Goal: Contribute content: Contribute content

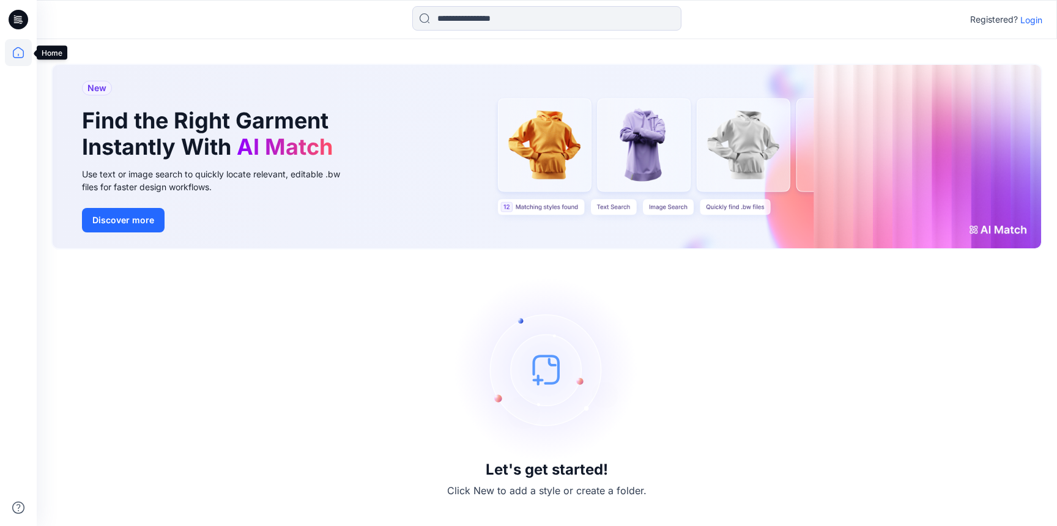
click at [21, 54] on icon at bounding box center [18, 52] width 27 height 27
click at [1027, 20] on p "Login" at bounding box center [1031, 19] width 22 height 13
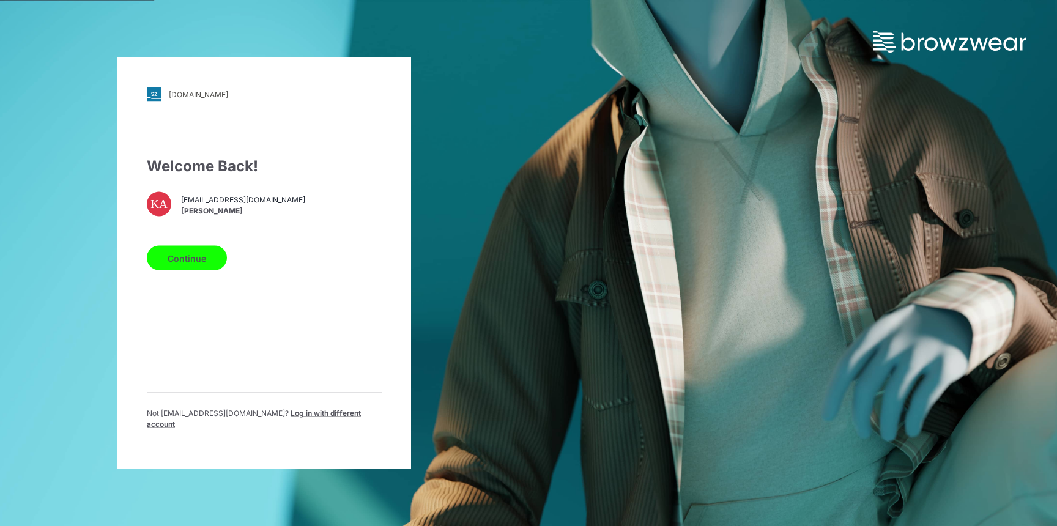
click at [201, 265] on button "Continue" at bounding box center [187, 258] width 80 height 24
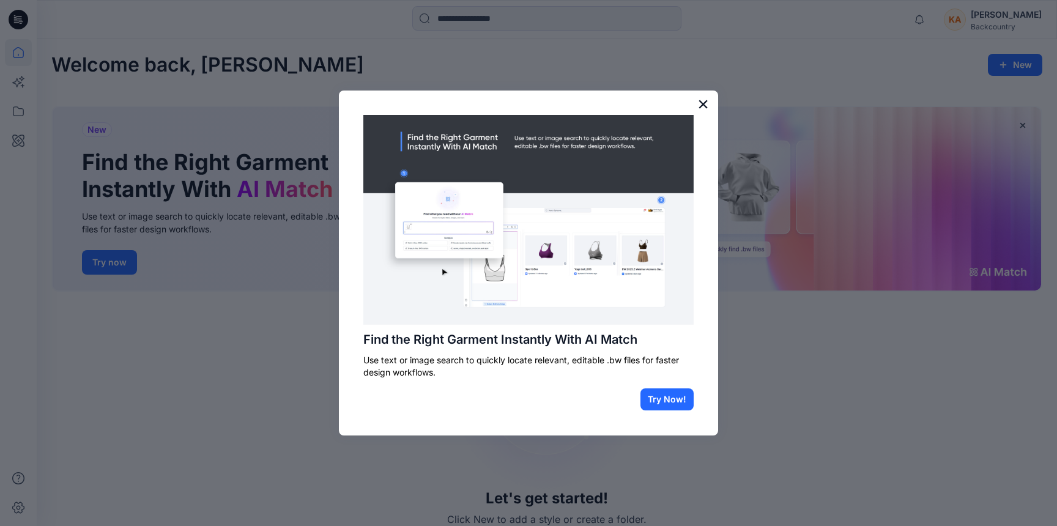
click at [704, 102] on button "×" at bounding box center [703, 104] width 12 height 20
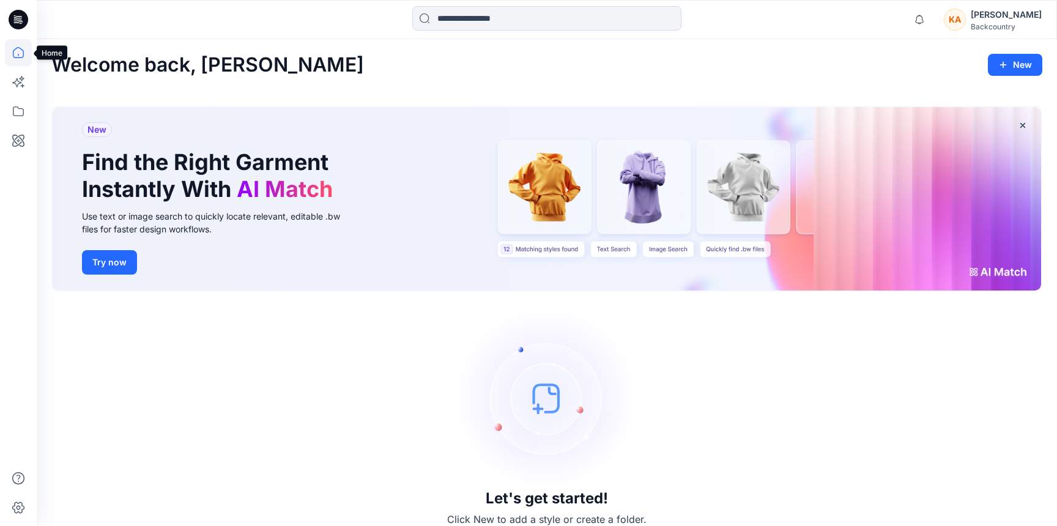
click at [17, 52] on icon at bounding box center [18, 52] width 27 height 27
click at [20, 23] on icon at bounding box center [21, 23] width 3 height 1
click at [17, 15] on icon at bounding box center [19, 20] width 20 height 20
click at [18, 106] on icon at bounding box center [18, 111] width 27 height 27
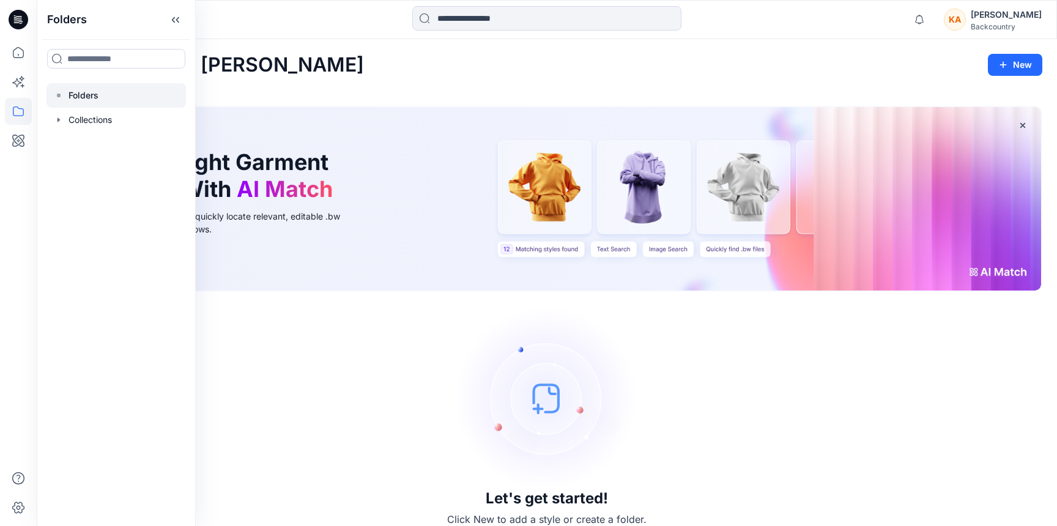
click at [104, 98] on div at bounding box center [115, 95] width 139 height 24
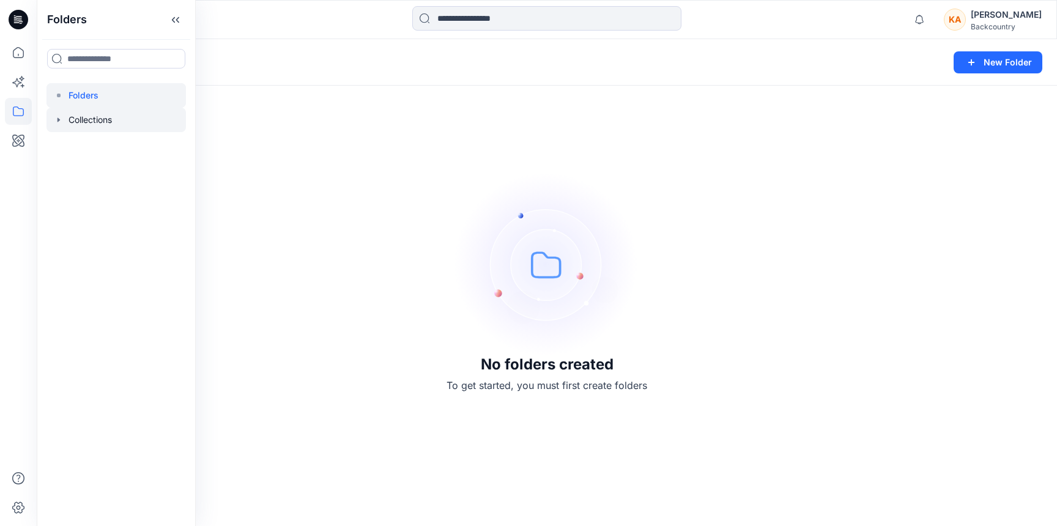
click at [103, 127] on div at bounding box center [115, 120] width 139 height 24
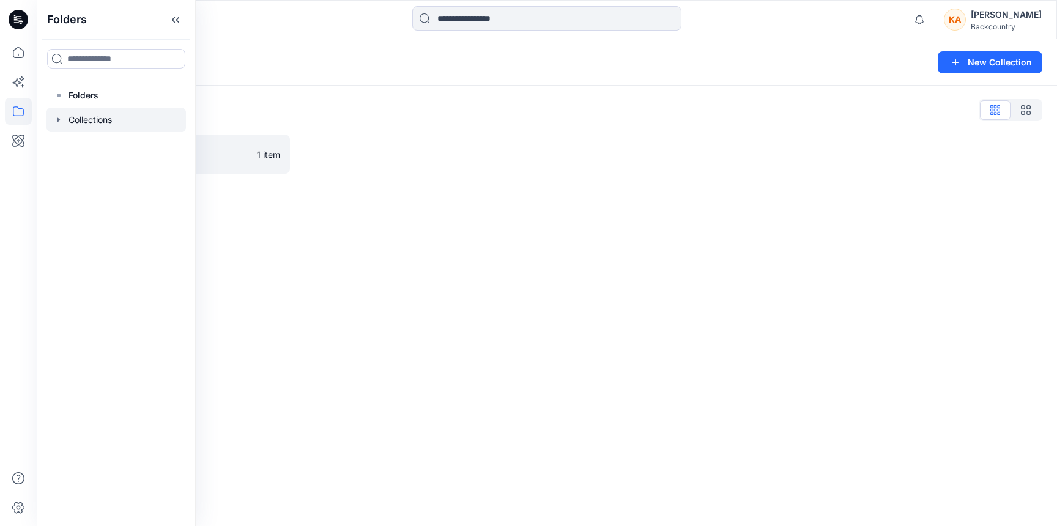
click at [432, 352] on div "Collections New Collection Collections List Bike 1 item" at bounding box center [547, 282] width 1020 height 487
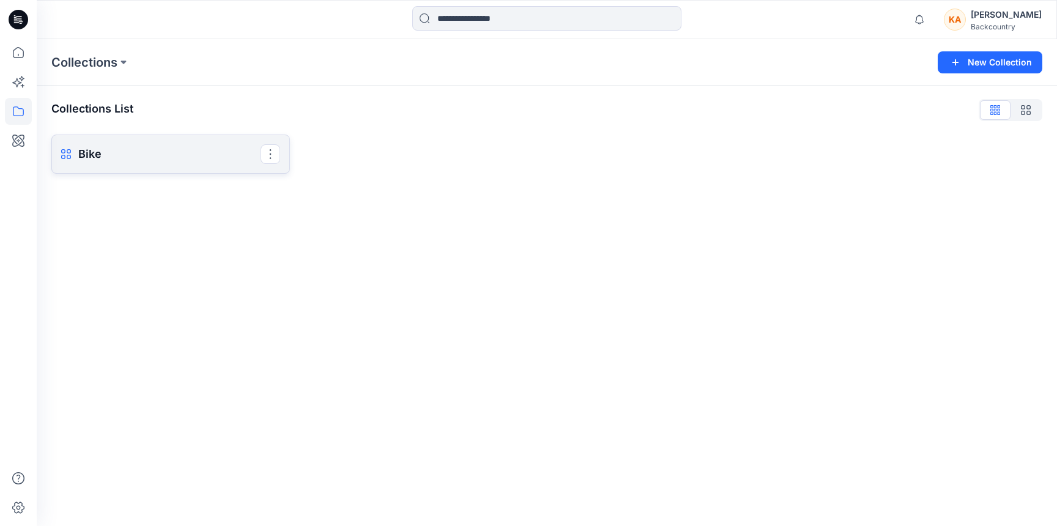
click at [86, 155] on p "Bike" at bounding box center [169, 154] width 182 height 17
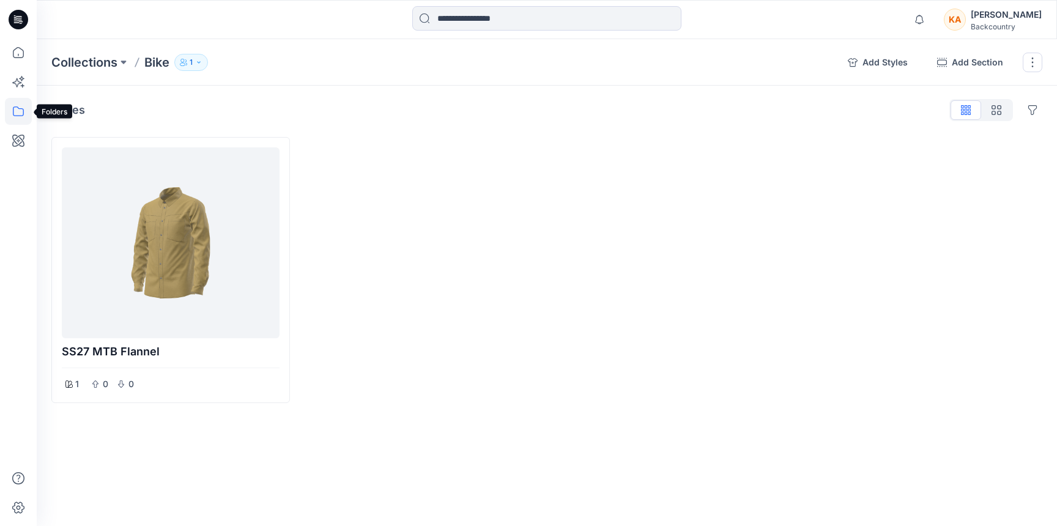
drag, startPoint x: 17, startPoint y: 141, endPoint x: 20, endPoint y: 117, distance: 24.0
click at [20, 117] on div at bounding box center [18, 282] width 27 height 487
click at [18, 76] on icon at bounding box center [18, 82] width 27 height 27
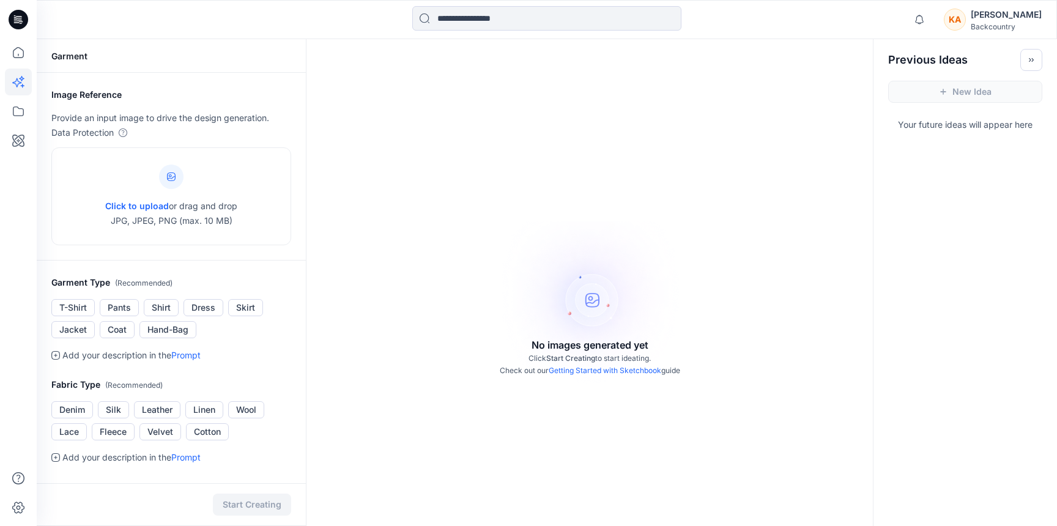
click at [11, 37] on icon at bounding box center [19, 19] width 20 height 39
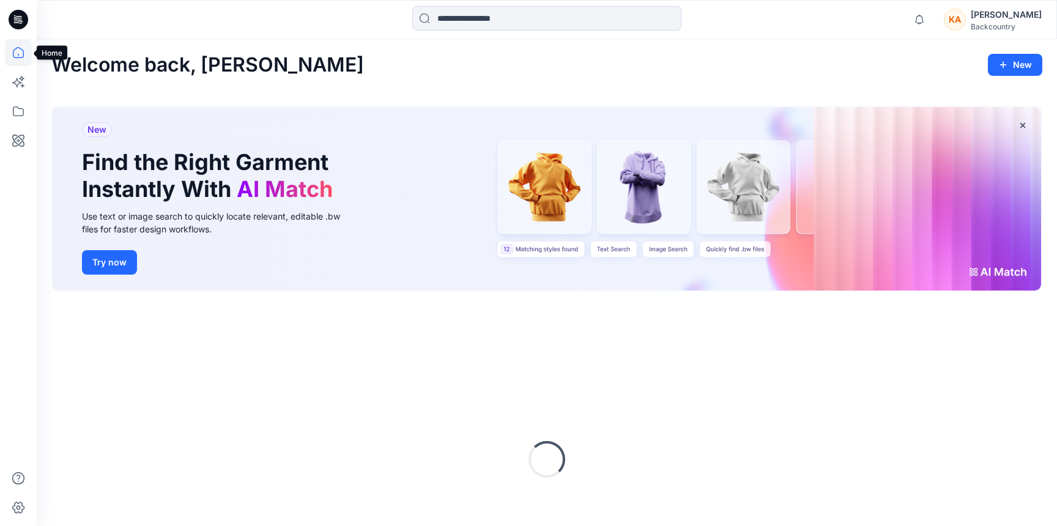
click at [18, 49] on icon at bounding box center [18, 52] width 27 height 27
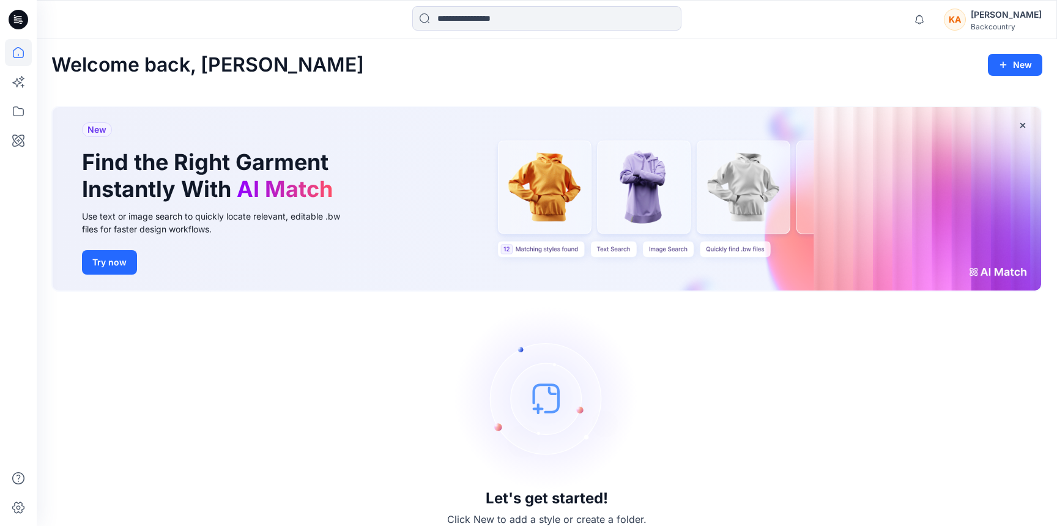
click at [18, 49] on icon at bounding box center [18, 52] width 27 height 27
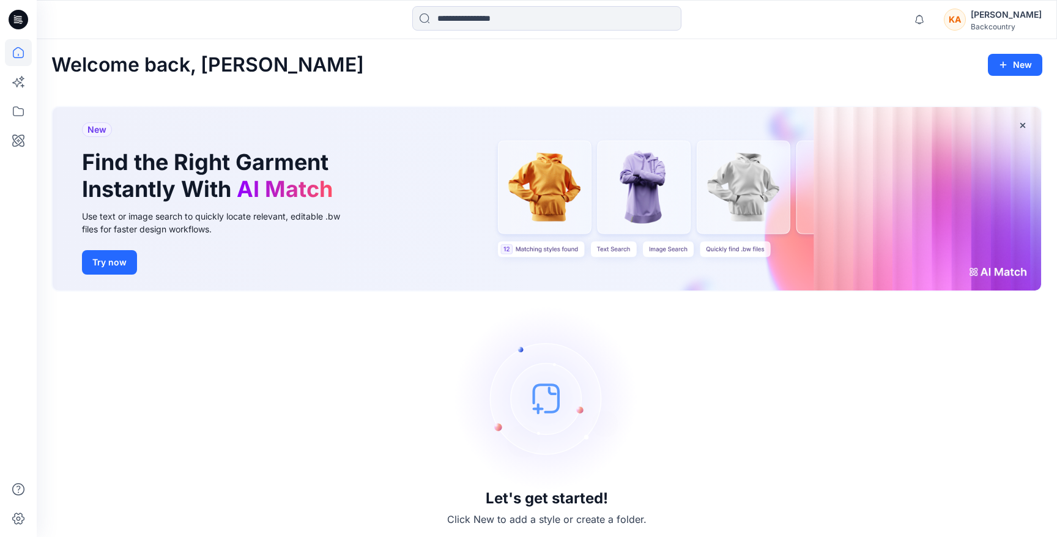
click at [530, 65] on div "Welcome back, [PERSON_NAME] New" at bounding box center [546, 65] width 991 height 23
click at [542, 402] on img at bounding box center [546, 397] width 183 height 183
click at [536, 412] on img at bounding box center [546, 397] width 183 height 183
click at [538, 498] on h3 "Let's get started!" at bounding box center [547, 498] width 122 height 17
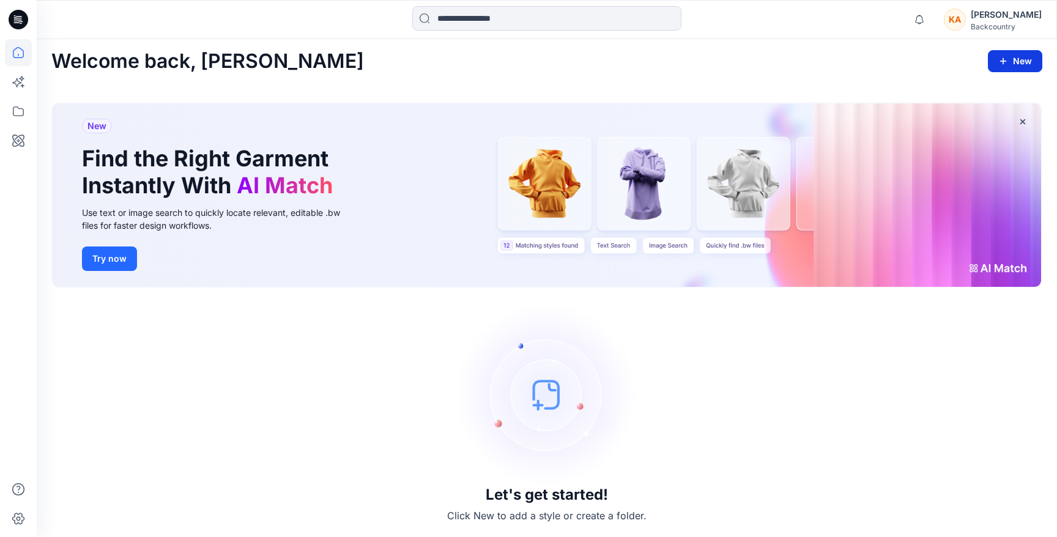
click at [1013, 61] on button "New" at bounding box center [1015, 61] width 54 height 22
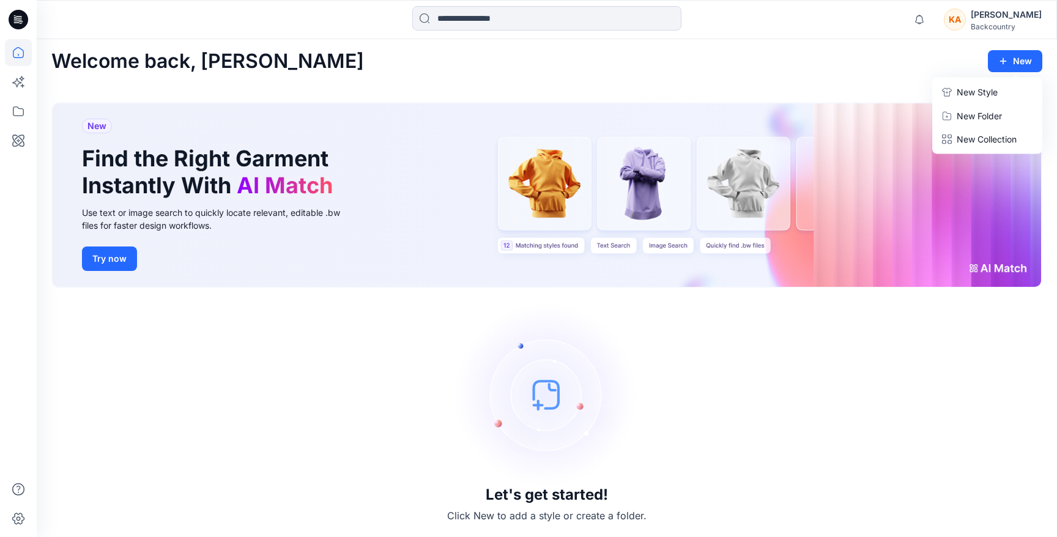
click at [994, 91] on p "New Style" at bounding box center [977, 92] width 41 height 15
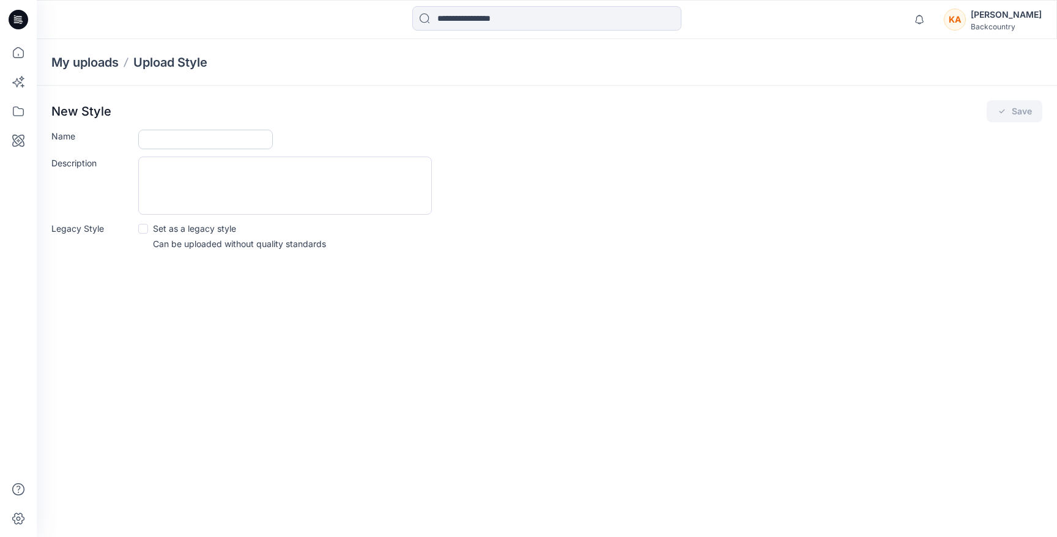
click at [213, 139] on input "Name" at bounding box center [205, 140] width 135 height 20
click at [252, 139] on input "**********" at bounding box center [205, 140] width 135 height 20
click at [261, 138] on input "**********" at bounding box center [205, 140] width 135 height 20
type input "**********"
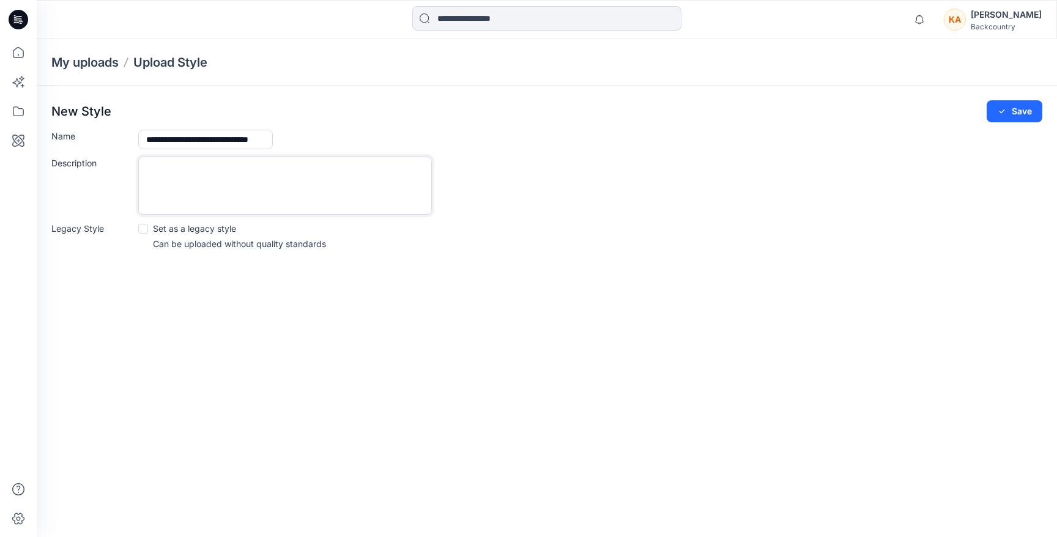
scroll to position [0, 0]
click at [221, 176] on textarea "Description" at bounding box center [285, 186] width 294 height 58
type textarea "**********"
click at [246, 322] on div "**********" at bounding box center [547, 288] width 1020 height 498
click at [1013, 117] on button "Save" at bounding box center [1015, 111] width 56 height 22
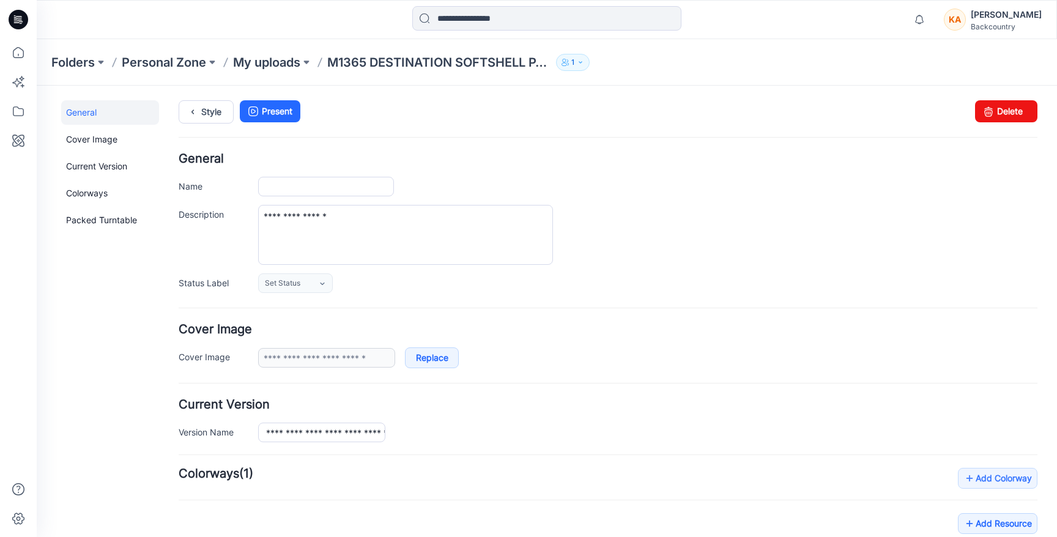
type input "**********"
click at [326, 286] on icon at bounding box center [322, 284] width 10 height 10
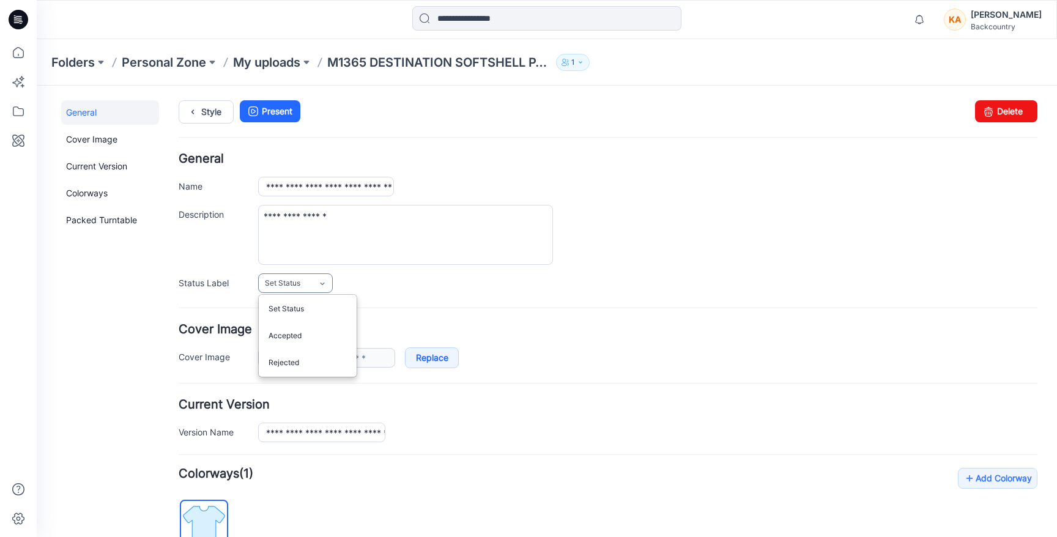
click at [326, 286] on icon at bounding box center [322, 284] width 10 height 10
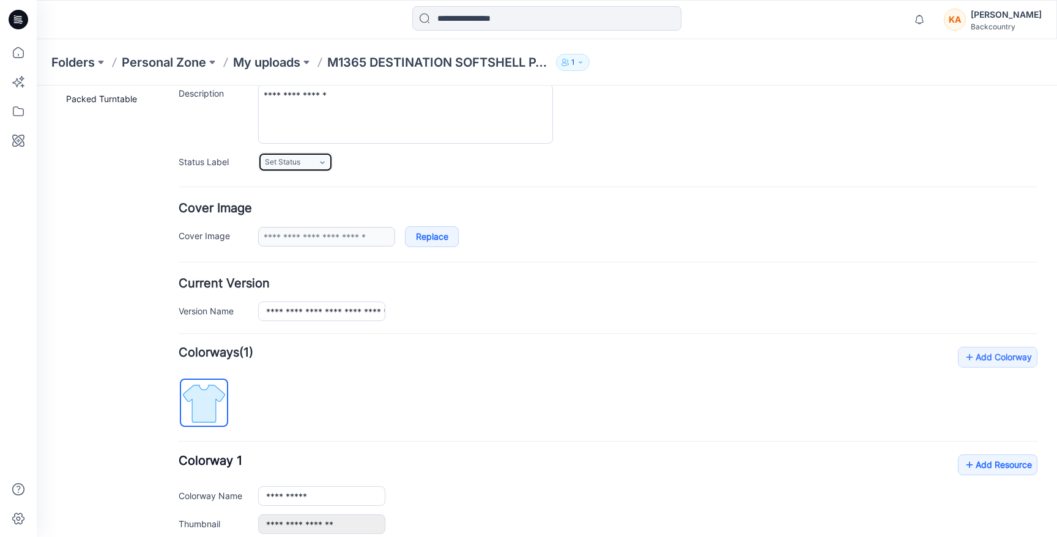
scroll to position [259, 0]
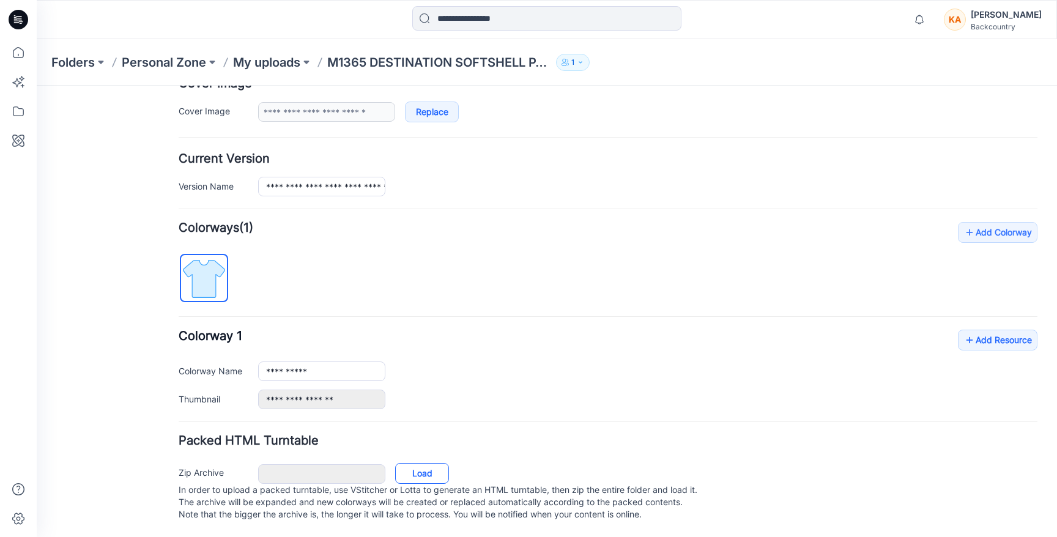
click at [432, 463] on link "Load" at bounding box center [422, 473] width 54 height 21
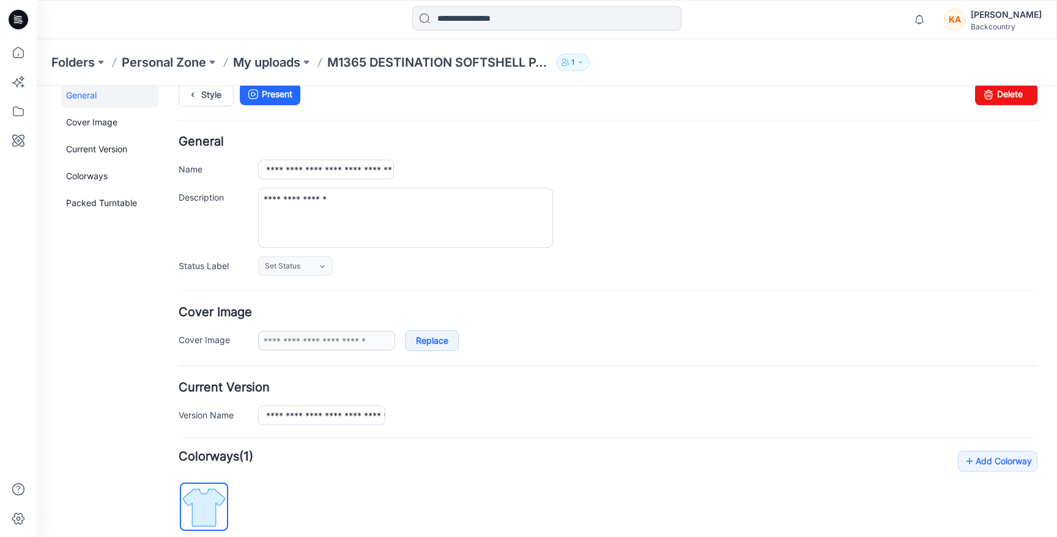
scroll to position [0, 0]
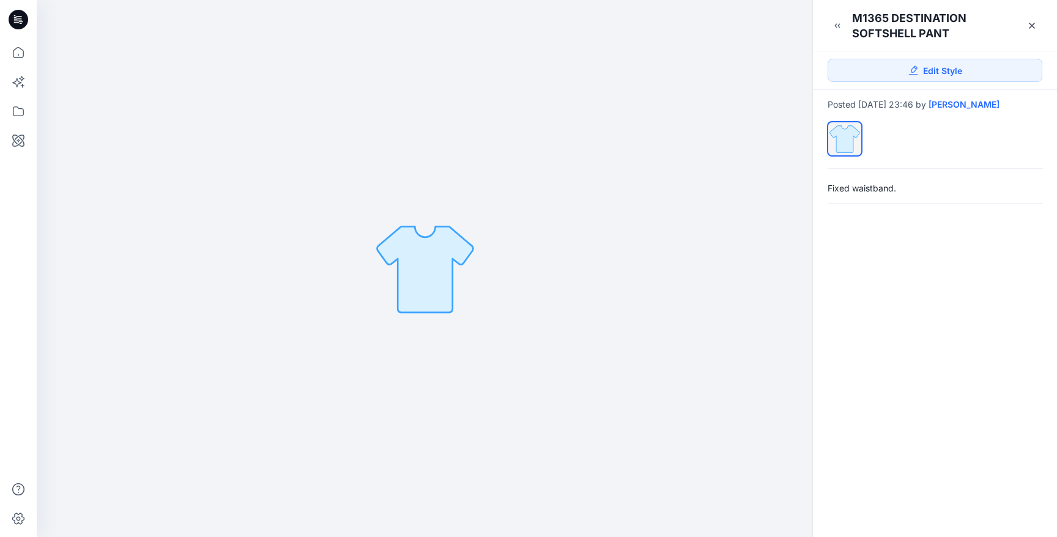
click at [420, 267] on img at bounding box center [425, 268] width 106 height 106
click at [483, 229] on div at bounding box center [425, 268] width 776 height 537
click at [1034, 25] on icon at bounding box center [1032, 26] width 10 height 10
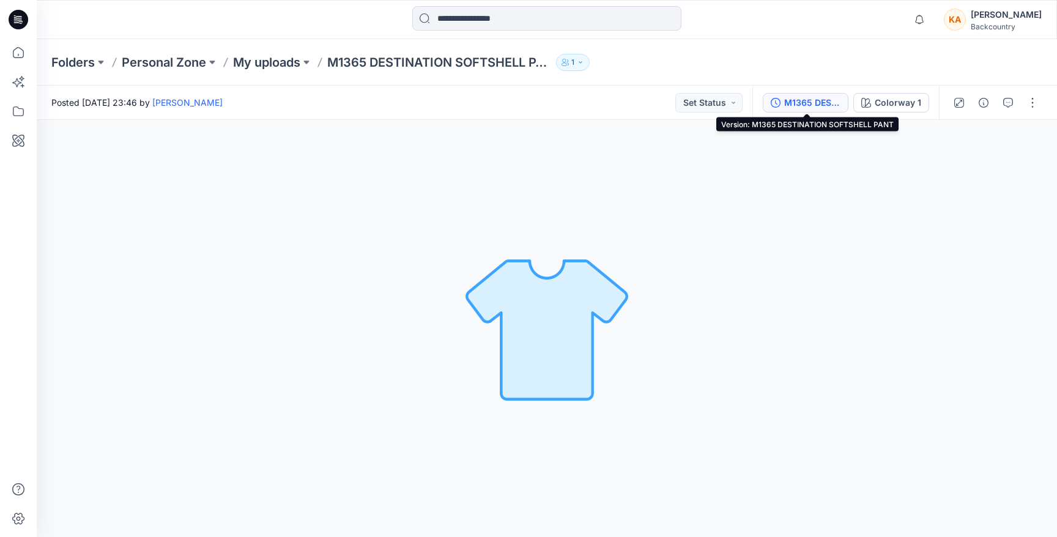
click at [799, 106] on div "M1365 DESTINATION SOFTSHELL PANT" at bounding box center [812, 102] width 56 height 13
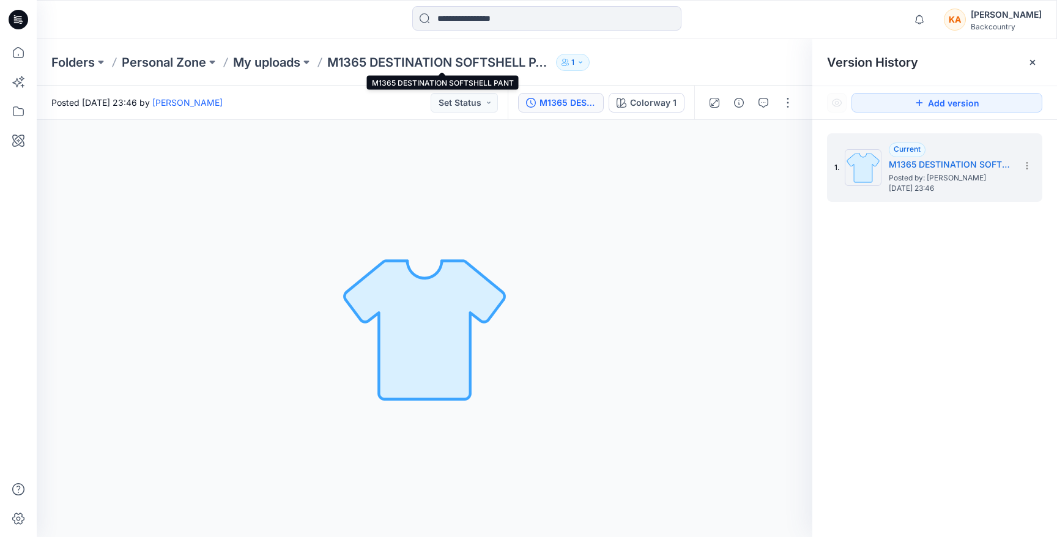
click at [391, 64] on p "M1365 DESTINATION SOFTSHELL PANT" at bounding box center [439, 62] width 224 height 17
click at [356, 58] on p "M1365 DESTINATION SOFTSHELL PANT" at bounding box center [439, 62] width 224 height 17
click at [278, 62] on p "My uploads" at bounding box center [266, 62] width 67 height 17
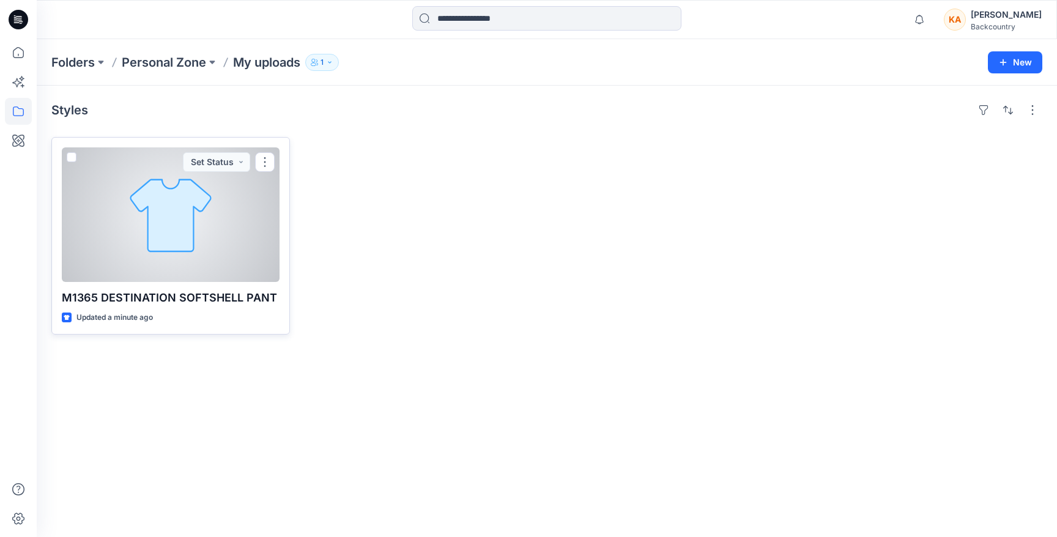
click at [184, 215] on div at bounding box center [171, 214] width 218 height 135
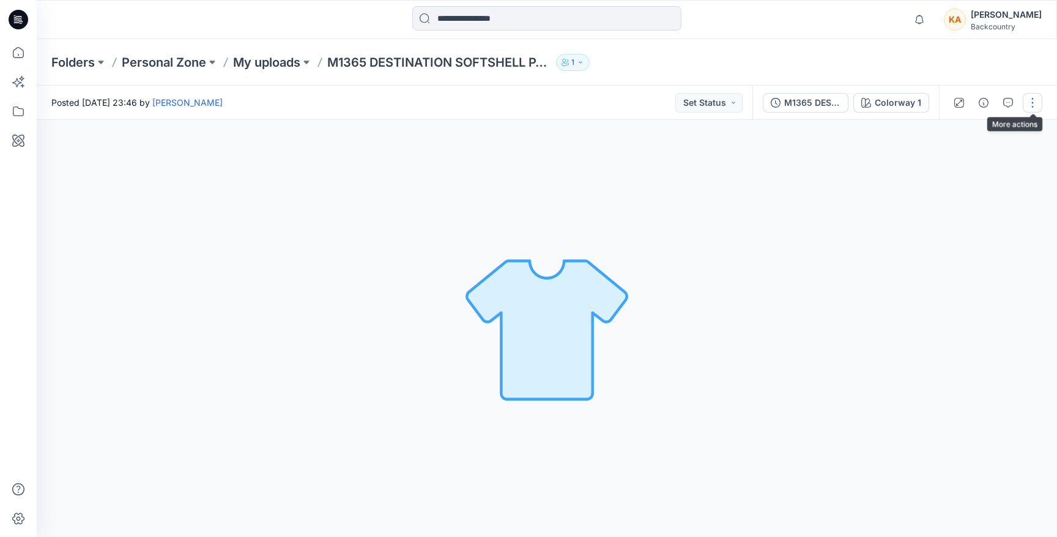
click at [1028, 105] on button "button" at bounding box center [1033, 103] width 20 height 20
click at [958, 167] on p "Edit" at bounding box center [954, 165] width 15 height 13
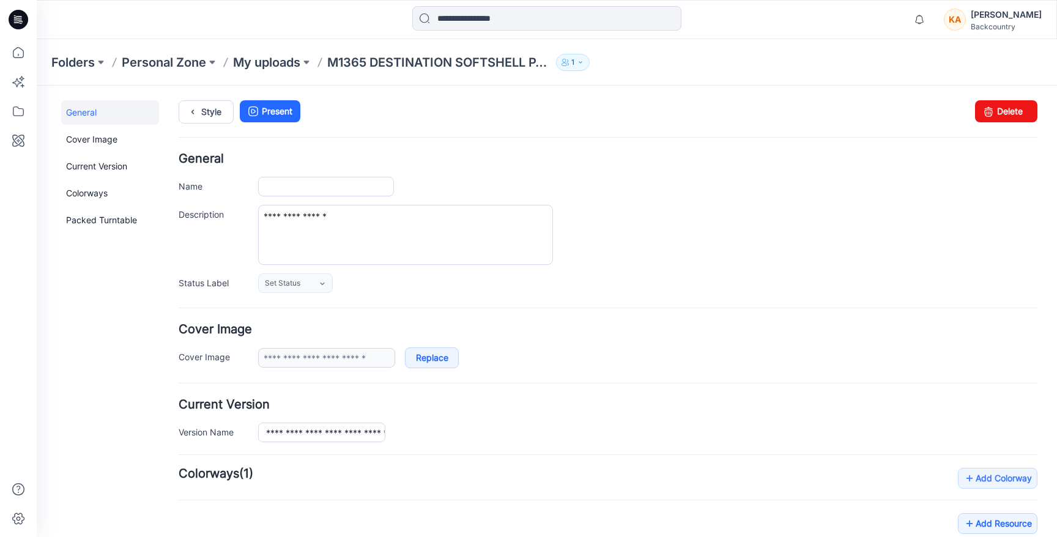
type input "**********"
click at [364, 215] on textarea "**********" at bounding box center [405, 235] width 295 height 60
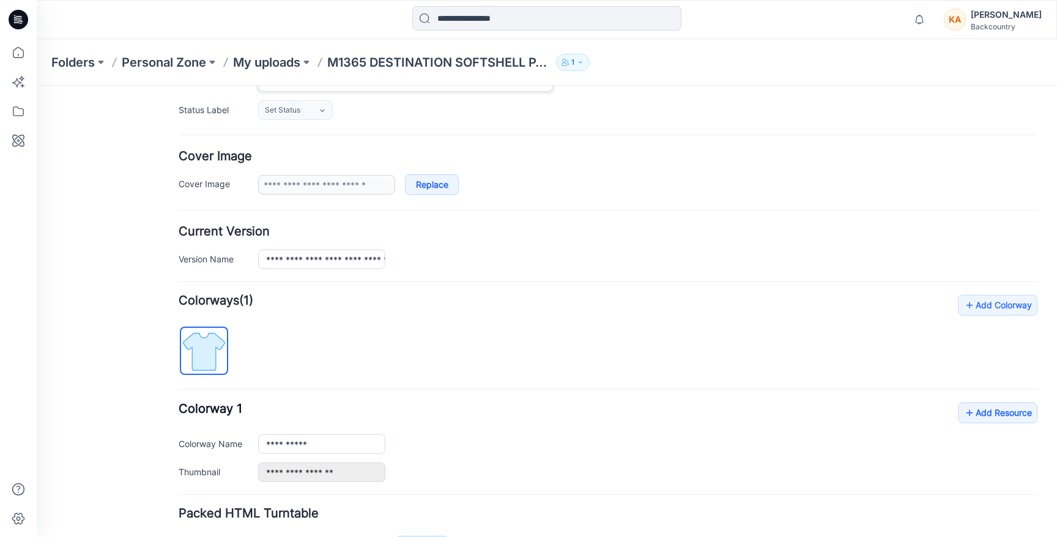
scroll to position [206, 0]
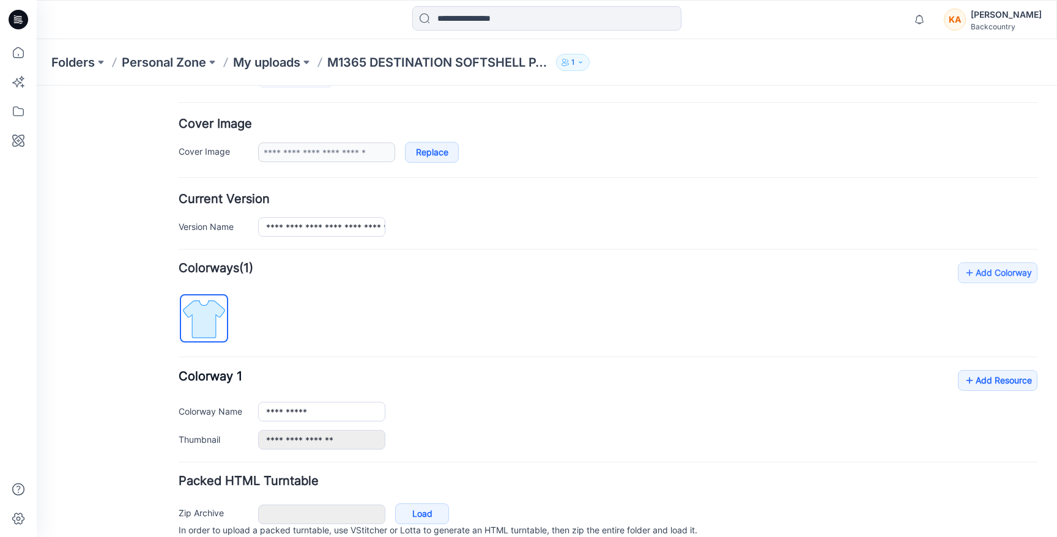
type textarea "**********"
click at [205, 318] on img at bounding box center [204, 319] width 46 height 46
click at [202, 311] on img at bounding box center [204, 319] width 46 height 46
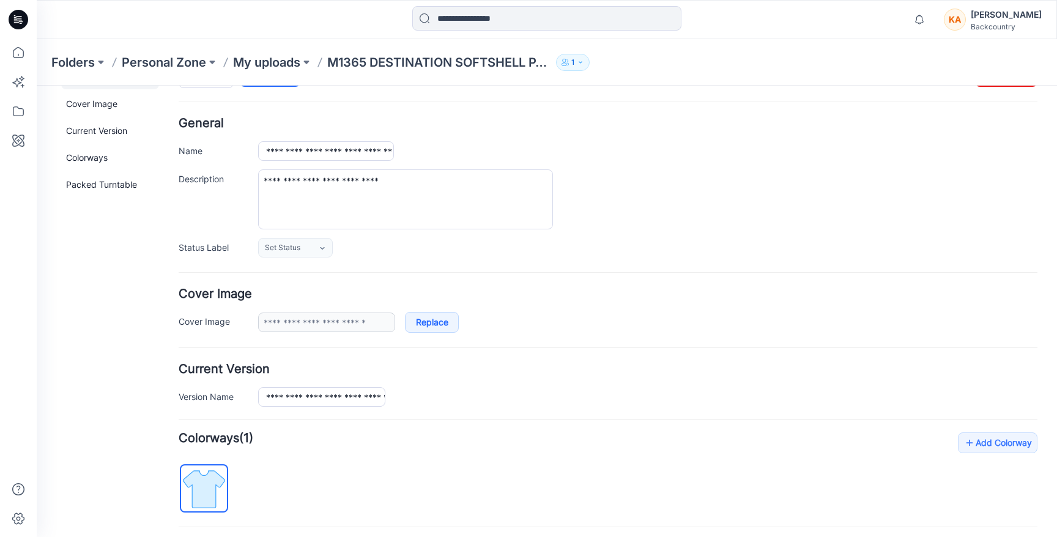
scroll to position [0, 0]
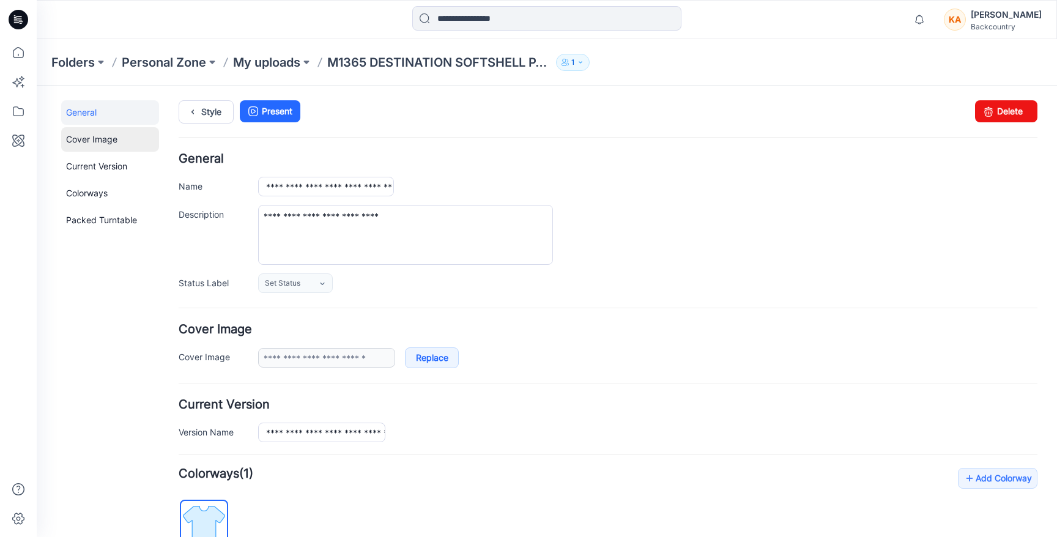
click at [103, 140] on link "Cover Image" at bounding box center [110, 139] width 98 height 24
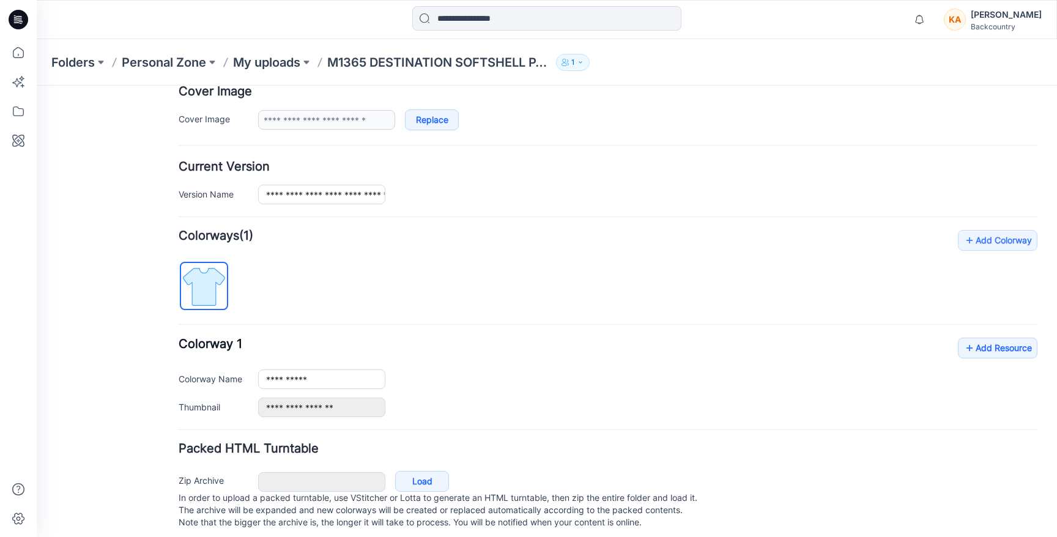
click at [388, 256] on div "**********" at bounding box center [608, 323] width 859 height 187
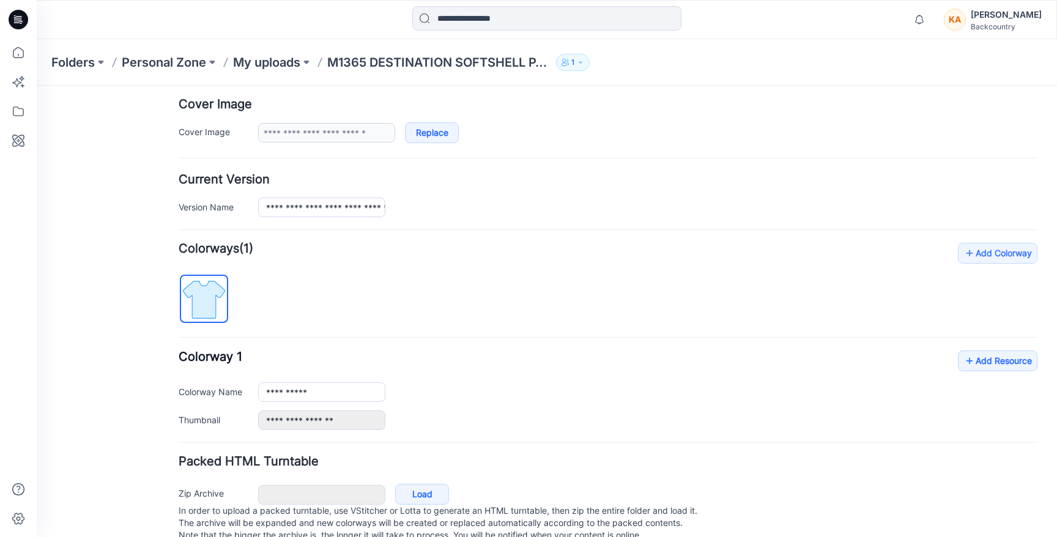
scroll to position [259, 0]
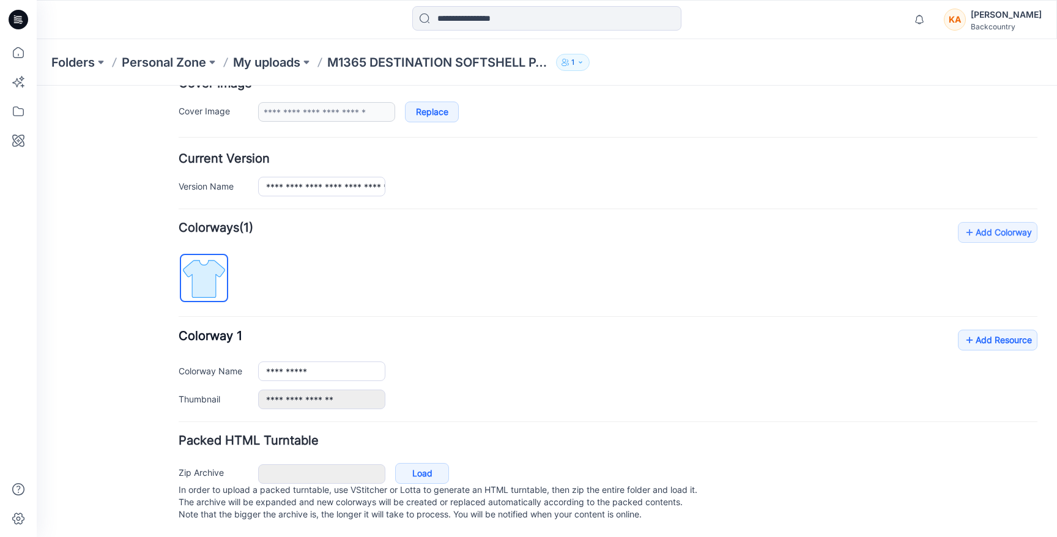
click at [324, 264] on div "**********" at bounding box center [608, 315] width 859 height 187
click at [622, 240] on div "**********" at bounding box center [608, 315] width 859 height 187
click at [557, 243] on div "**********" at bounding box center [608, 315] width 859 height 187
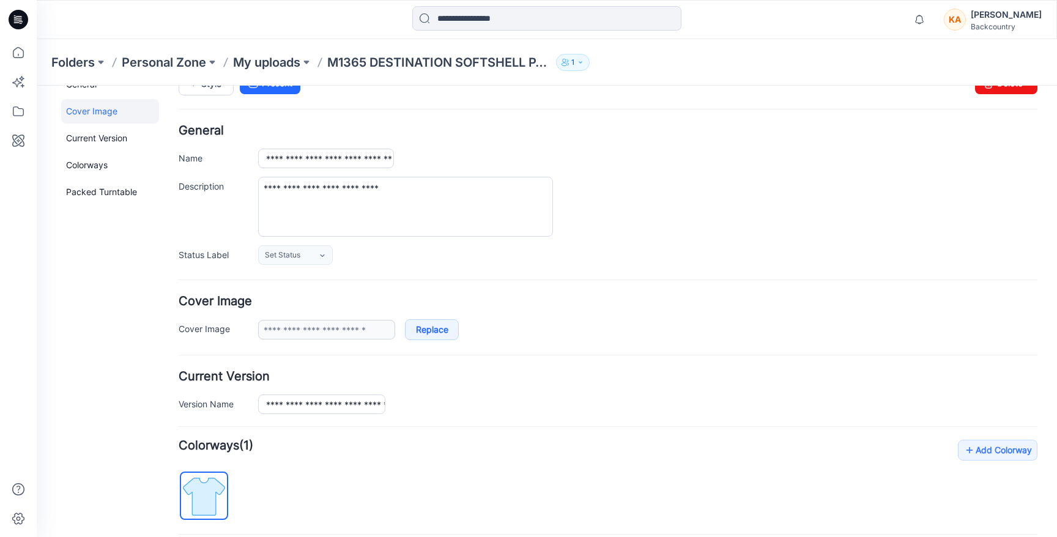
scroll to position [0, 0]
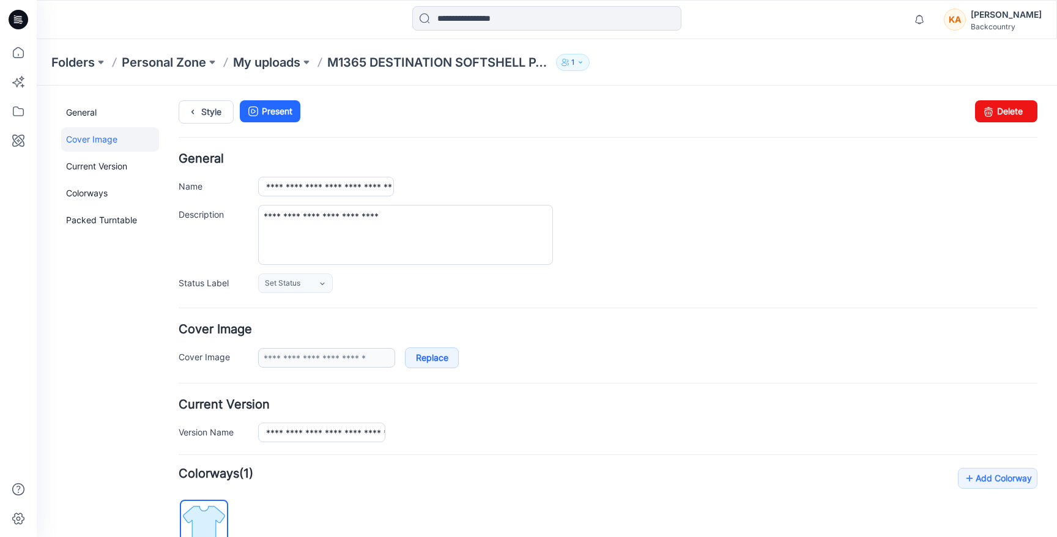
click at [336, 328] on h4 "Cover Image" at bounding box center [608, 330] width 859 height 12
click at [327, 285] on link "Set Status" at bounding box center [295, 283] width 75 height 20
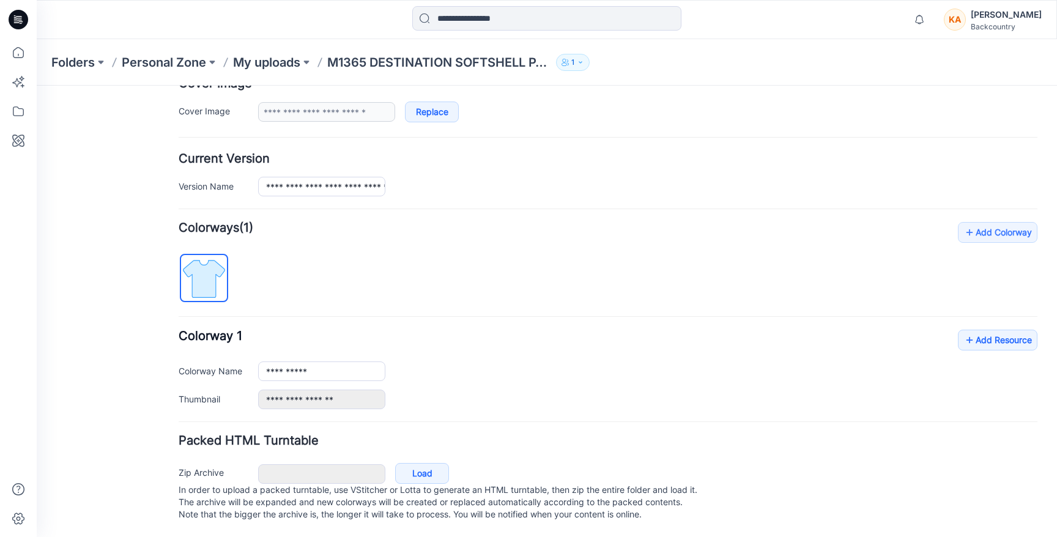
scroll to position [259, 0]
drag, startPoint x: 746, startPoint y: 246, endPoint x: 674, endPoint y: 246, distance: 72.2
click at [745, 246] on div "**********" at bounding box center [608, 315] width 859 height 187
click at [668, 246] on div "**********" at bounding box center [608, 315] width 859 height 187
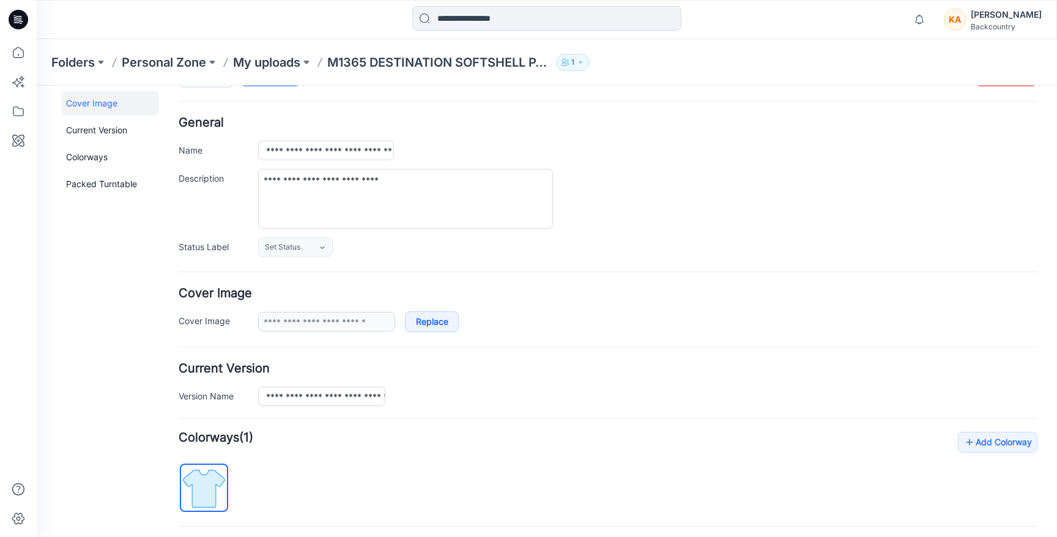
scroll to position [0, 0]
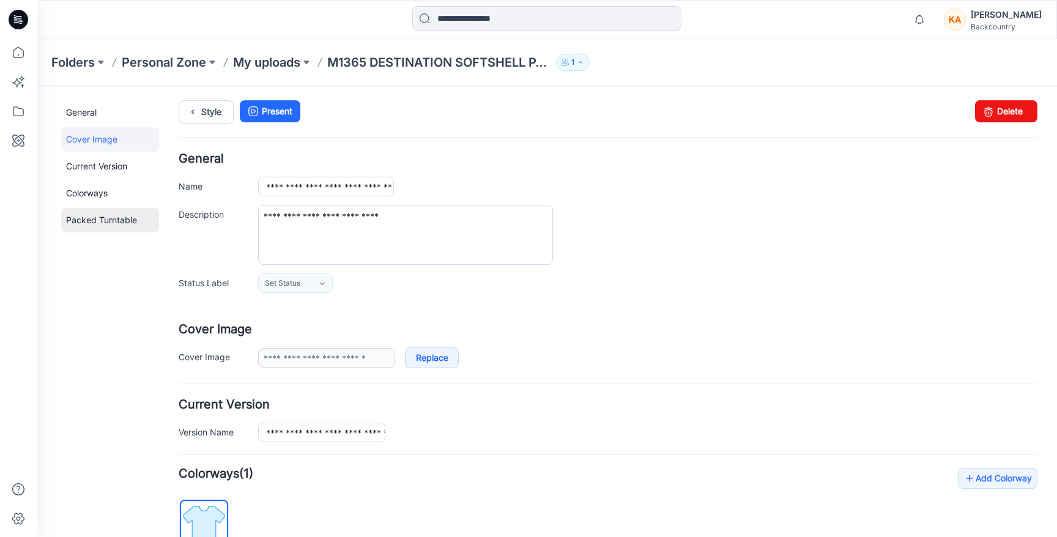
click at [94, 223] on link "Packed Turntable" at bounding box center [110, 220] width 98 height 24
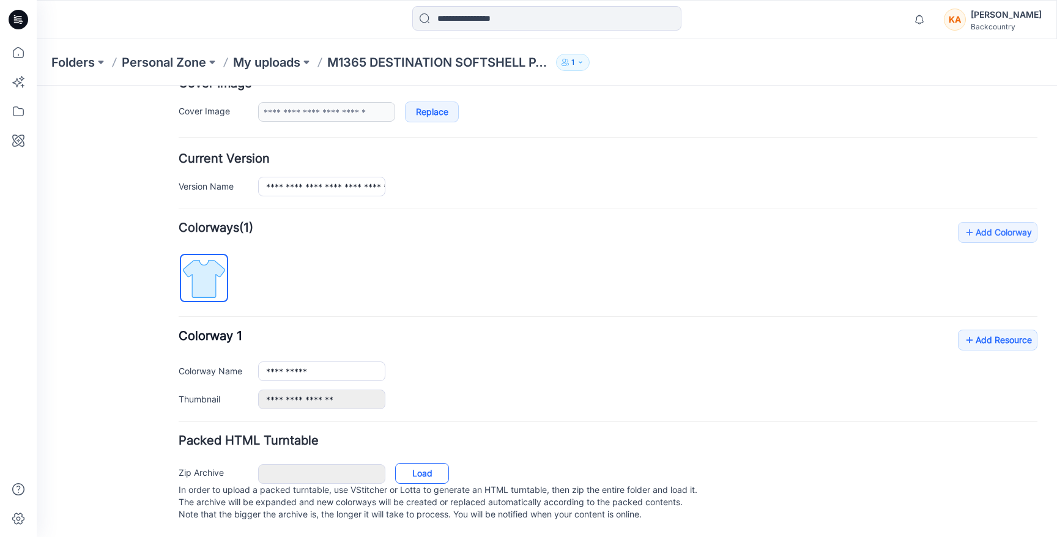
click at [419, 463] on link "Load" at bounding box center [422, 473] width 54 height 21
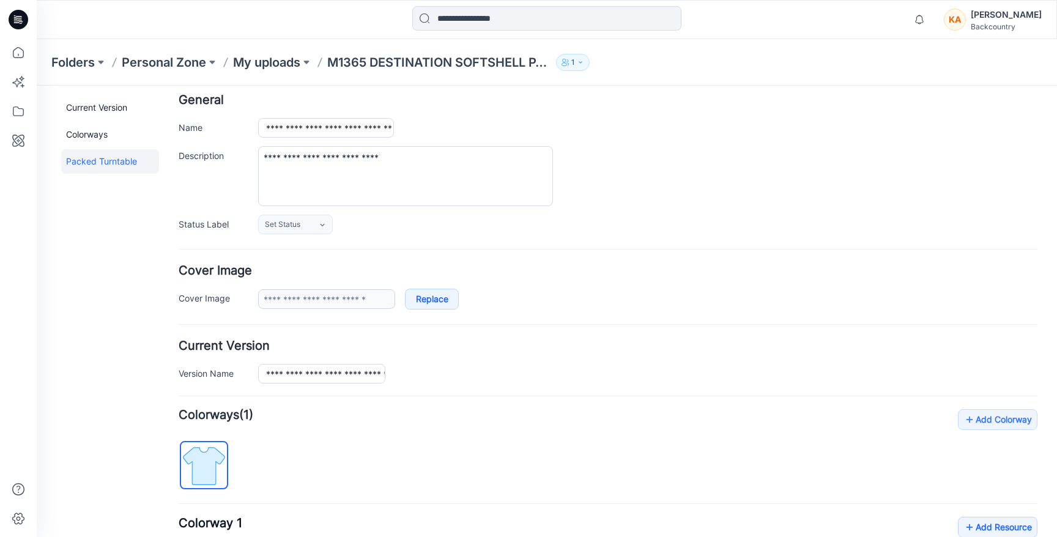
scroll to position [0, 0]
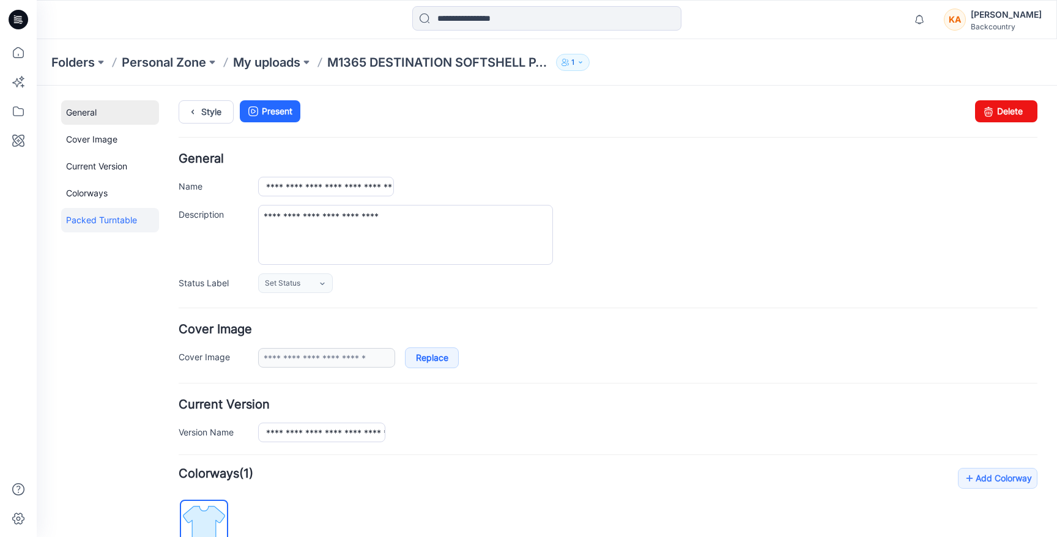
click at [84, 111] on link "General" at bounding box center [110, 112] width 98 height 24
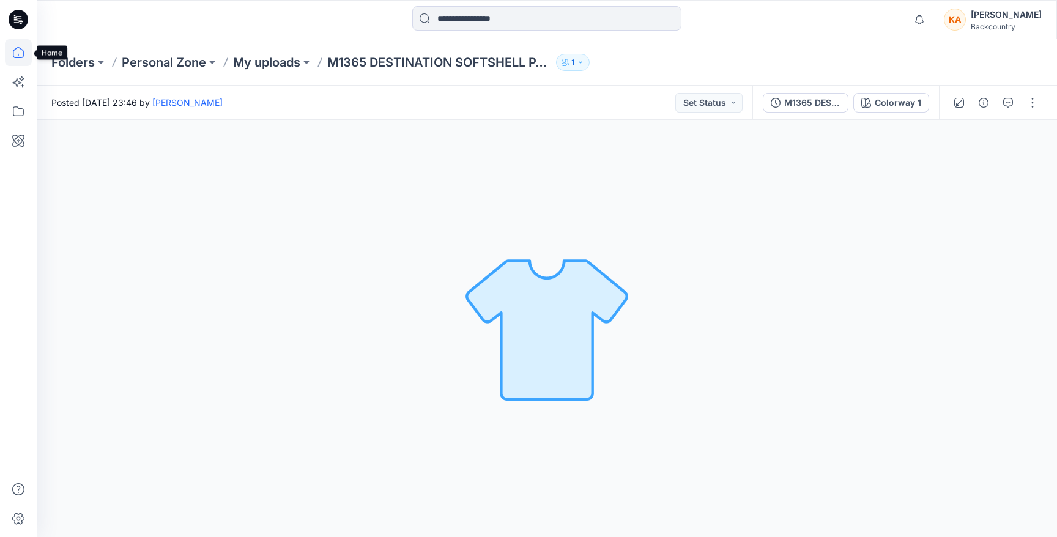
click at [18, 53] on icon at bounding box center [18, 52] width 27 height 27
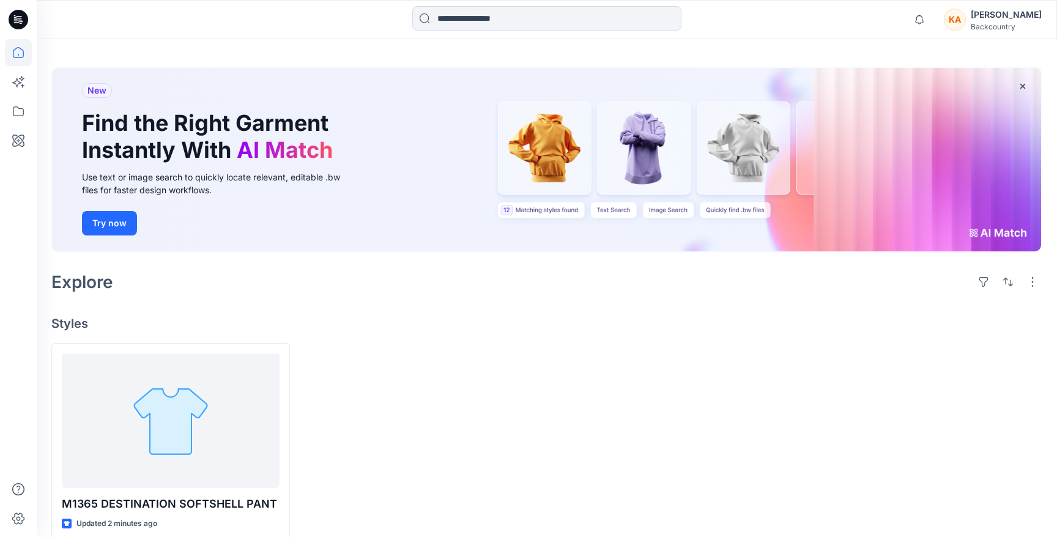
scroll to position [57, 0]
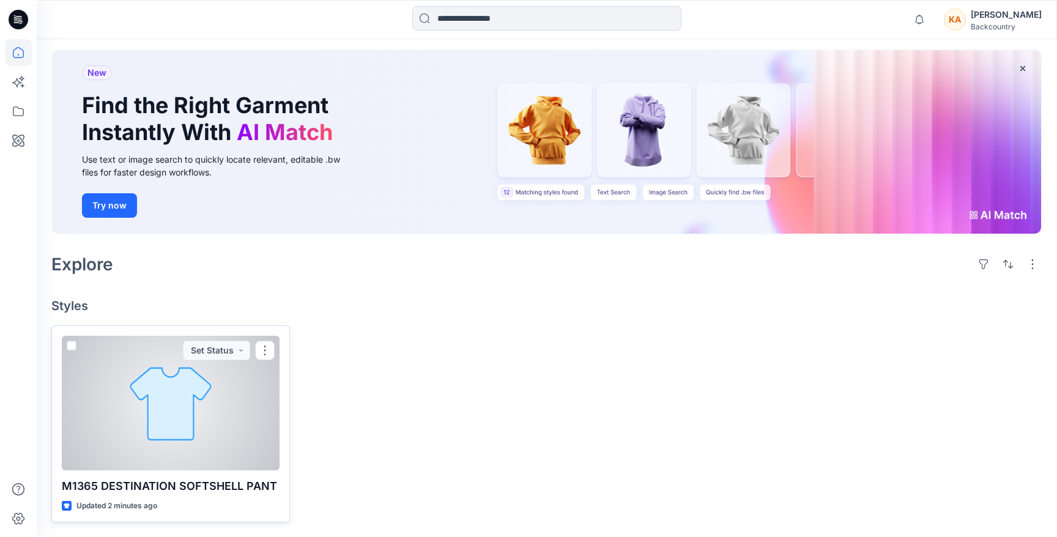
click at [163, 487] on p "M1365 DESTINATION SOFTSHELL PANT" at bounding box center [171, 486] width 218 height 17
click at [149, 413] on div at bounding box center [171, 403] width 218 height 135
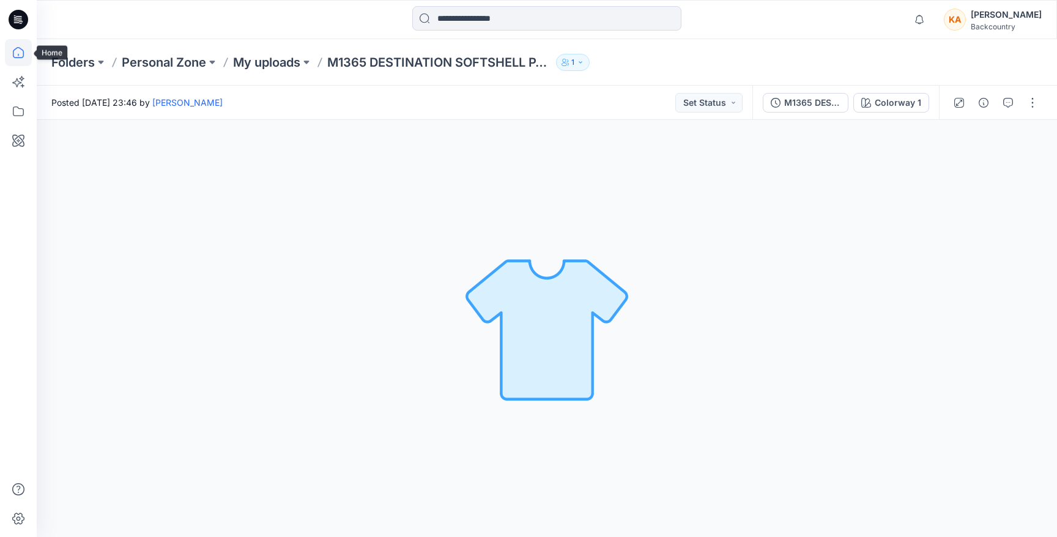
click at [19, 50] on icon at bounding box center [18, 52] width 27 height 27
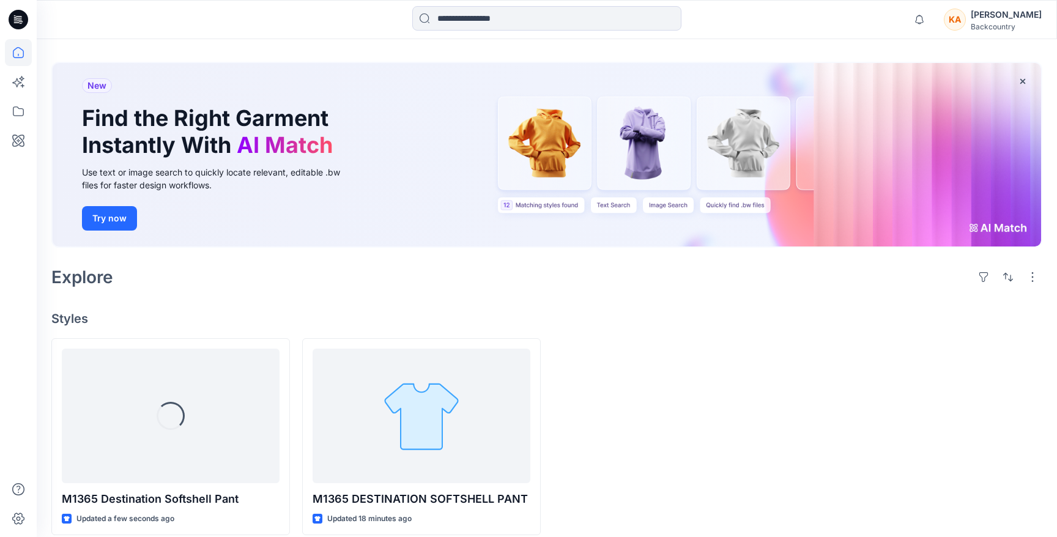
scroll to position [57, 0]
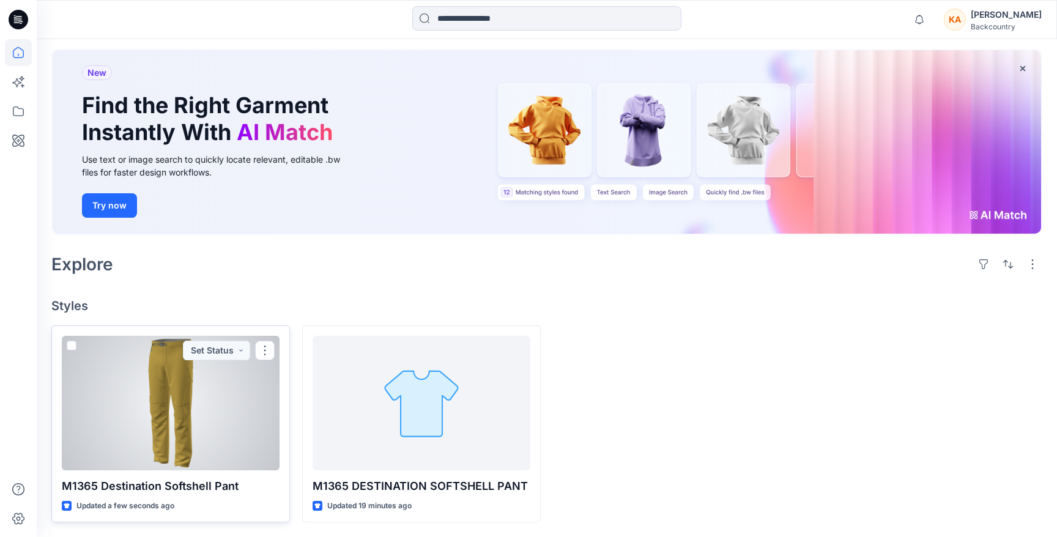
click at [201, 400] on div at bounding box center [171, 403] width 218 height 135
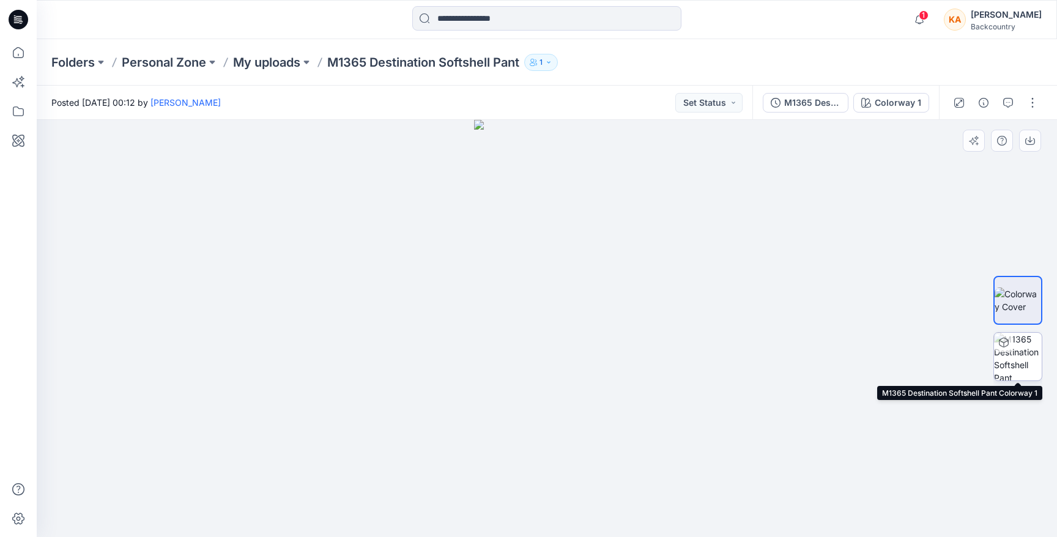
click at [1029, 358] on img at bounding box center [1018, 357] width 48 height 48
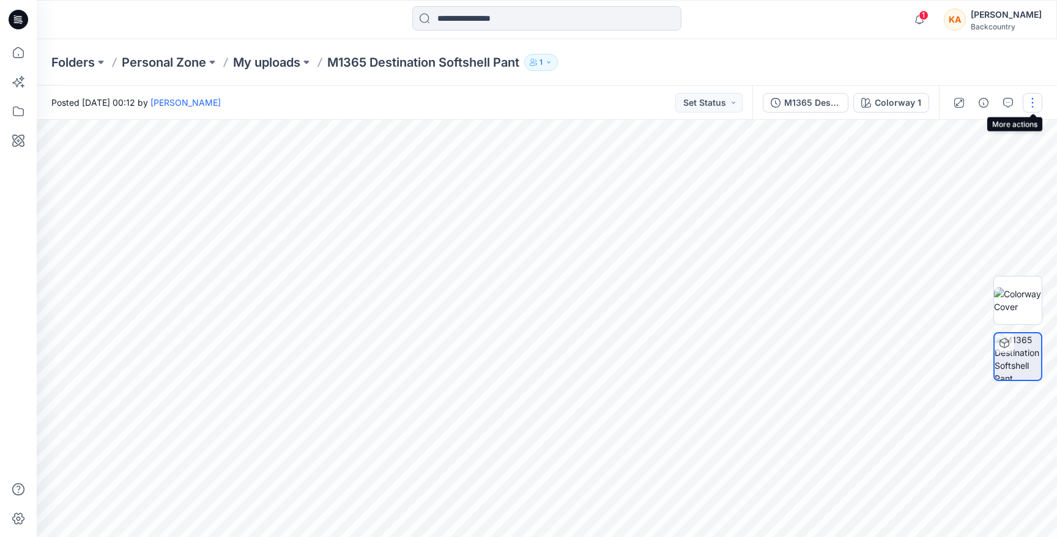
click at [1037, 106] on button "button" at bounding box center [1033, 103] width 20 height 20
click at [967, 163] on button "Edit" at bounding box center [981, 165] width 113 height 23
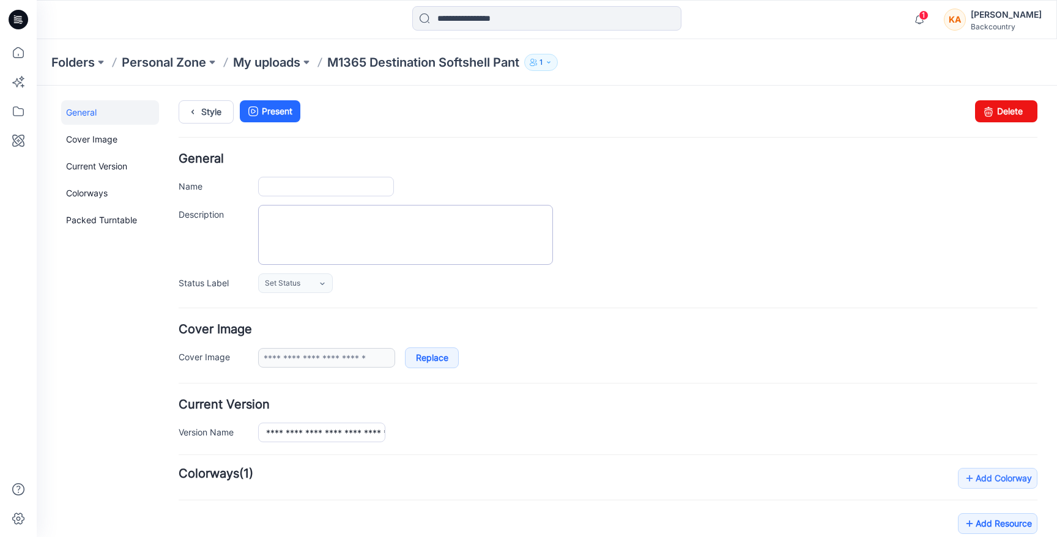
type input "**********"
click at [309, 231] on textarea "Description" at bounding box center [405, 235] width 295 height 60
click at [584, 393] on form "**********" at bounding box center [608, 506] width 859 height 707
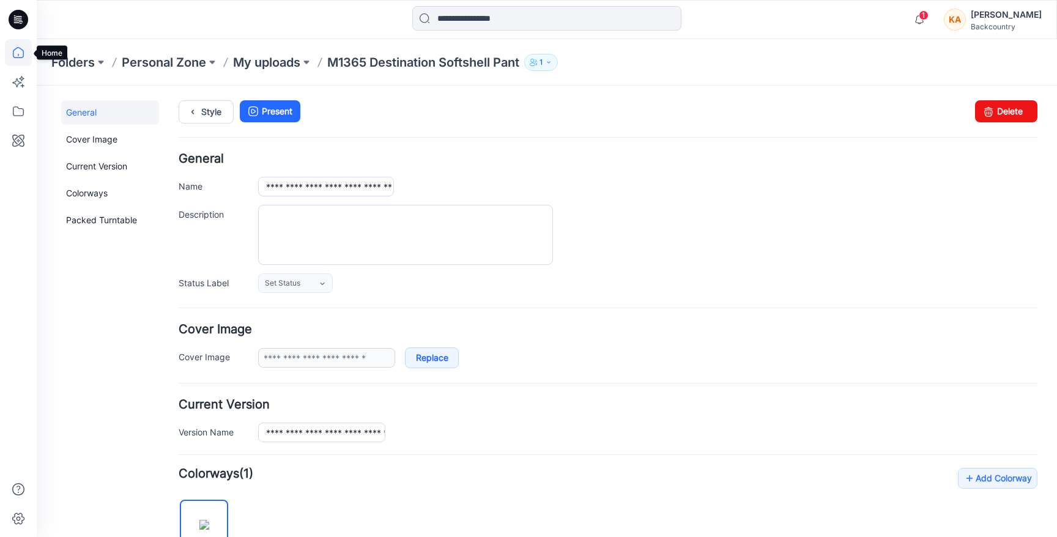
click at [20, 52] on icon at bounding box center [18, 52] width 27 height 27
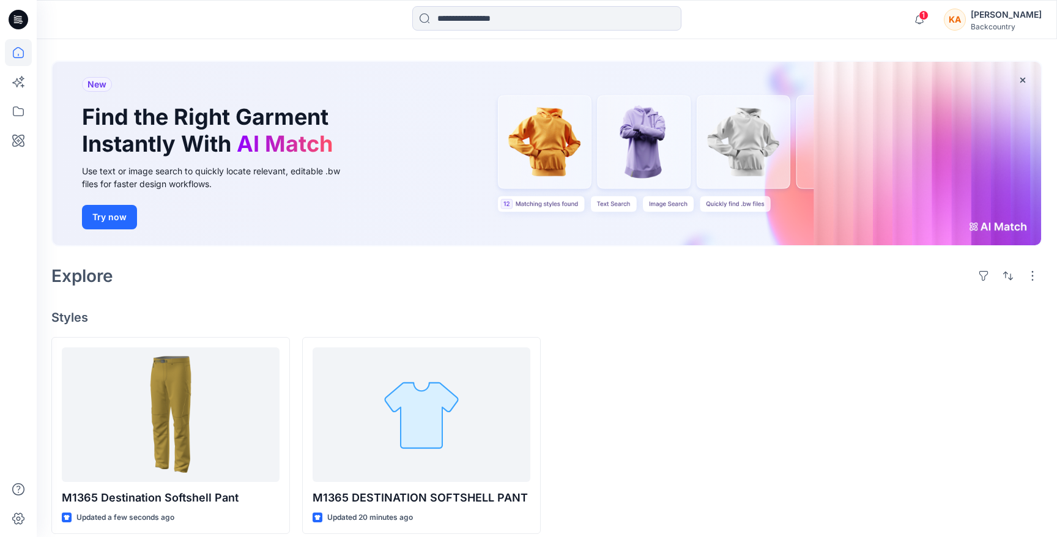
scroll to position [57, 0]
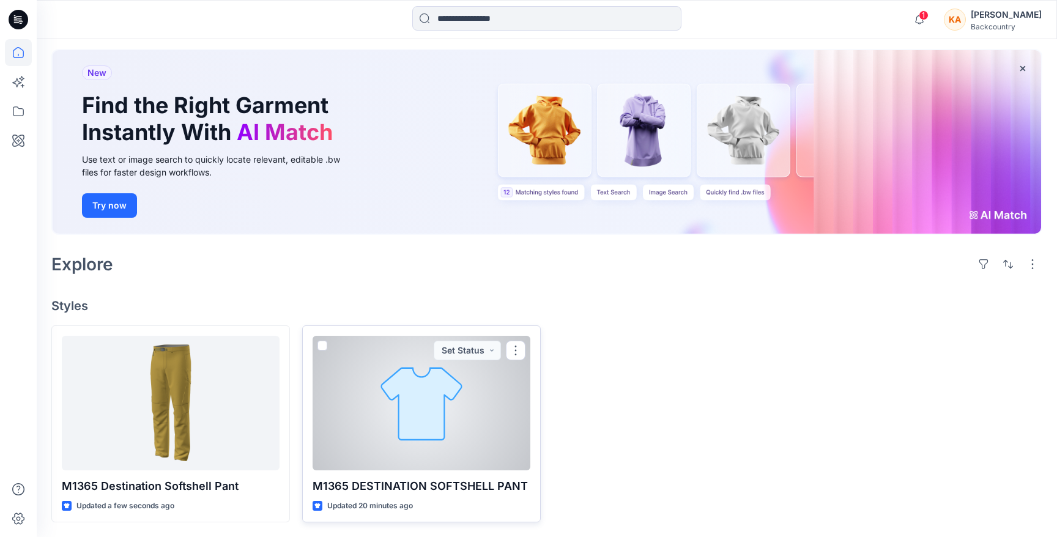
click at [433, 381] on div at bounding box center [422, 403] width 218 height 135
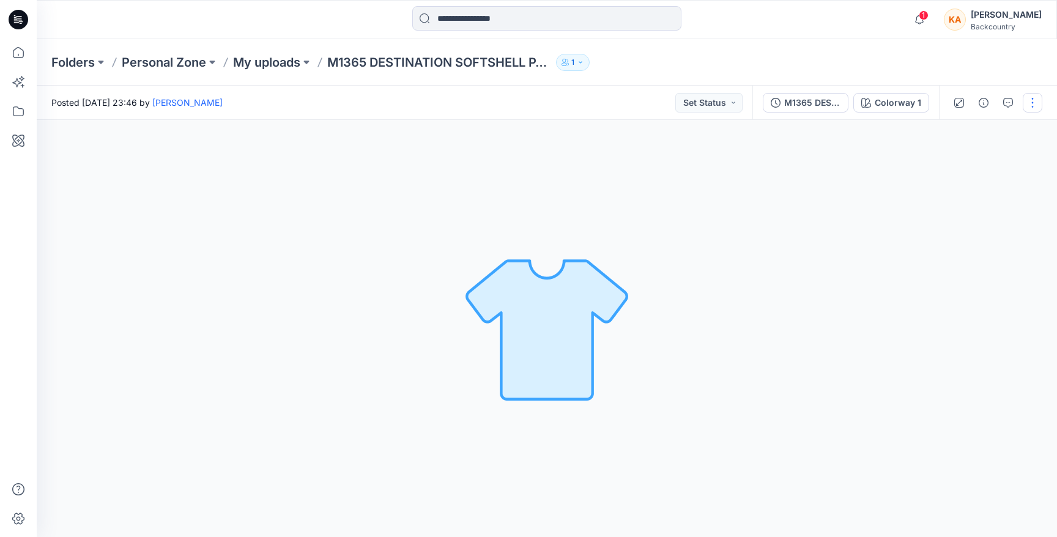
click at [1036, 106] on button "button" at bounding box center [1033, 103] width 20 height 20
click at [836, 181] on div "Colorway 1 Loading... Material Properties Loading..." at bounding box center [547, 328] width 1020 height 417
click at [1032, 100] on button "button" at bounding box center [1033, 103] width 20 height 20
click at [960, 159] on p "Edit" at bounding box center [954, 165] width 15 height 13
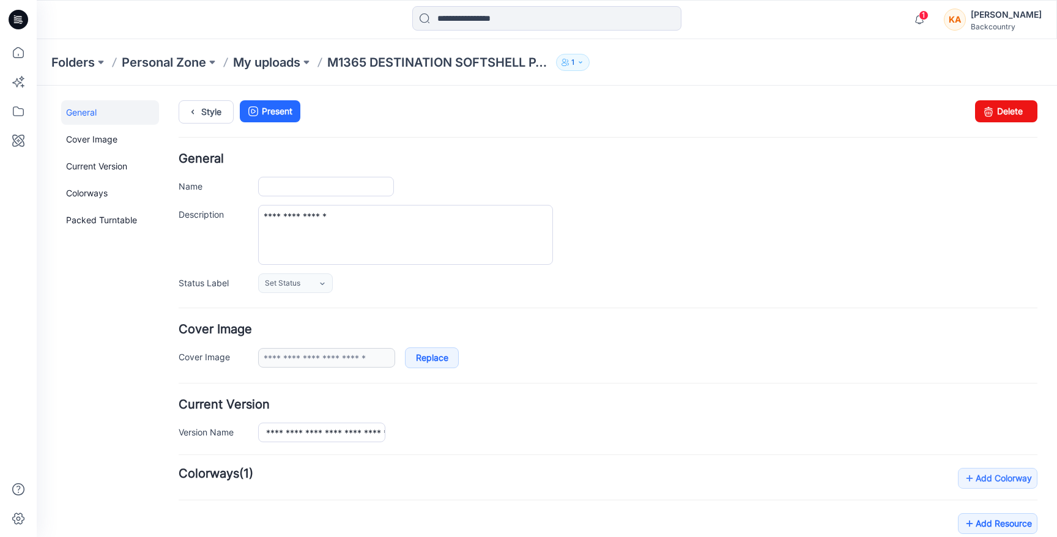
type input "**********"
type textarea "**********"
type input "**********"
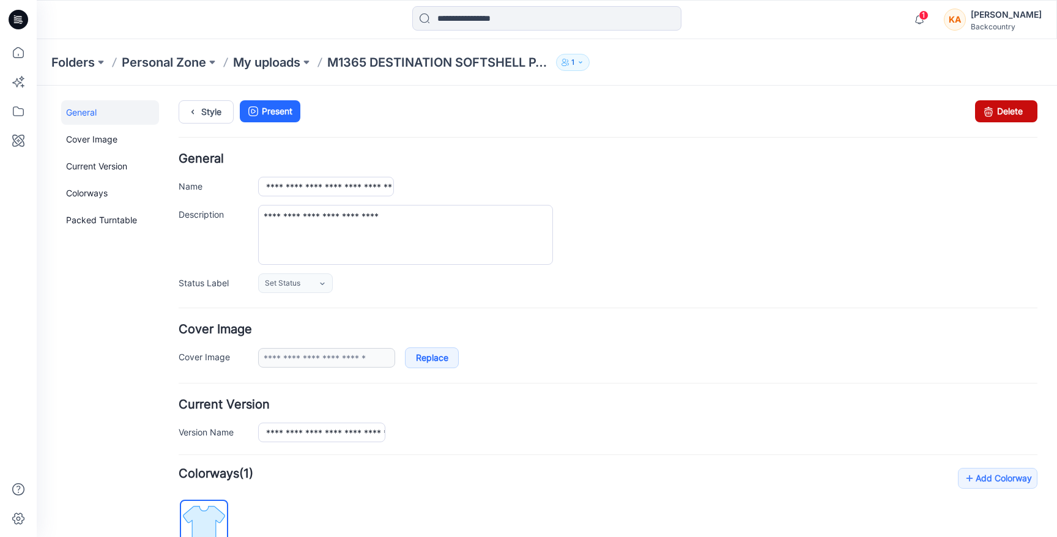
click at [1015, 112] on link "Delete" at bounding box center [1006, 111] width 62 height 22
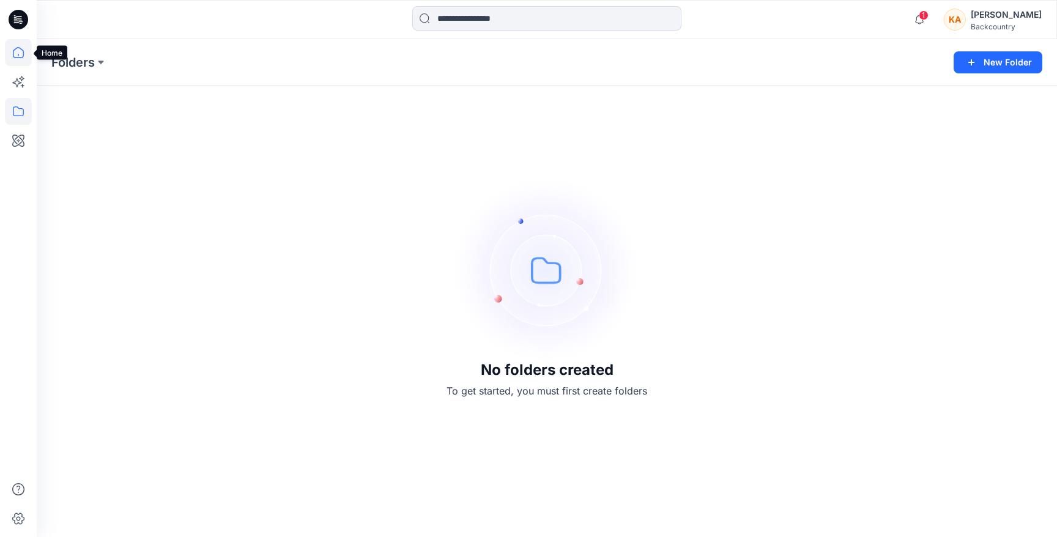
click at [21, 57] on icon at bounding box center [18, 52] width 11 height 11
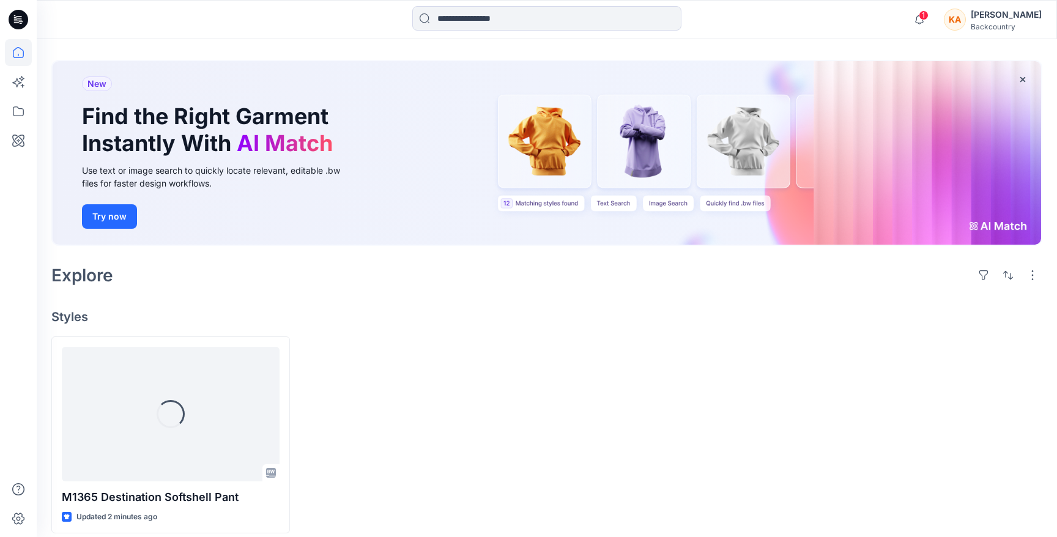
scroll to position [57, 0]
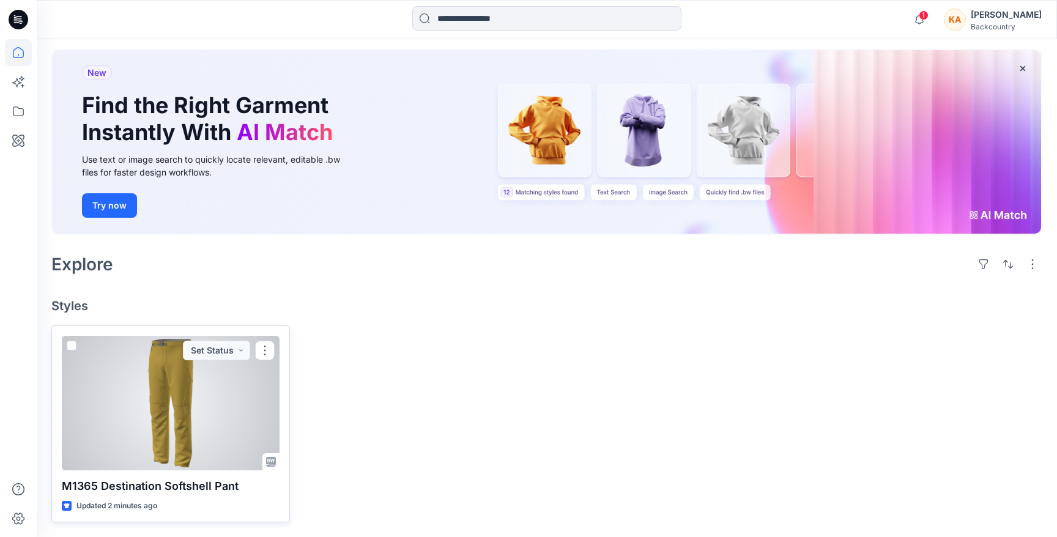
click at [168, 395] on div at bounding box center [171, 403] width 218 height 135
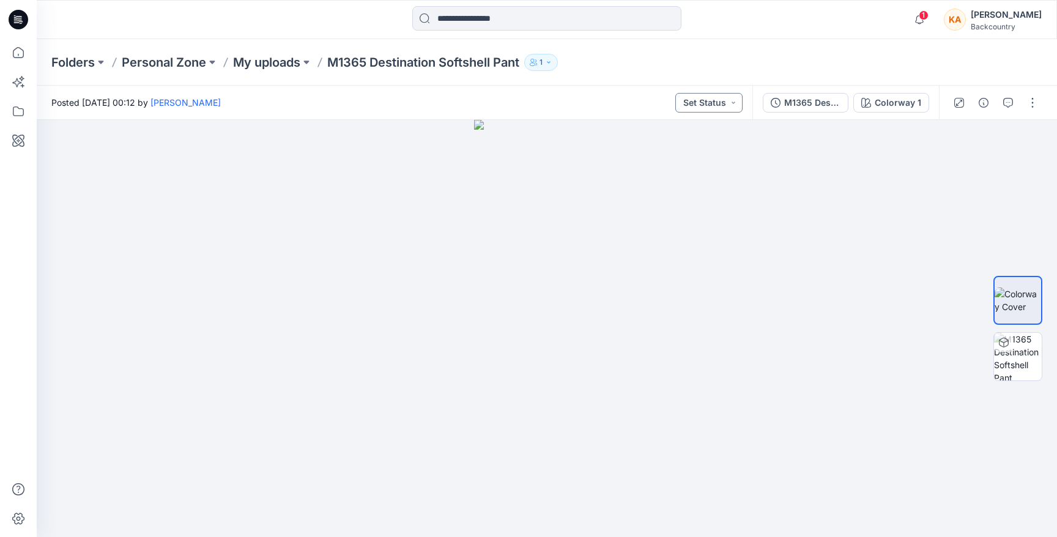
click at [733, 102] on button "Set Status" at bounding box center [708, 103] width 67 height 20
click at [810, 177] on div at bounding box center [547, 328] width 1020 height 417
click at [19, 53] on icon at bounding box center [18, 52] width 27 height 27
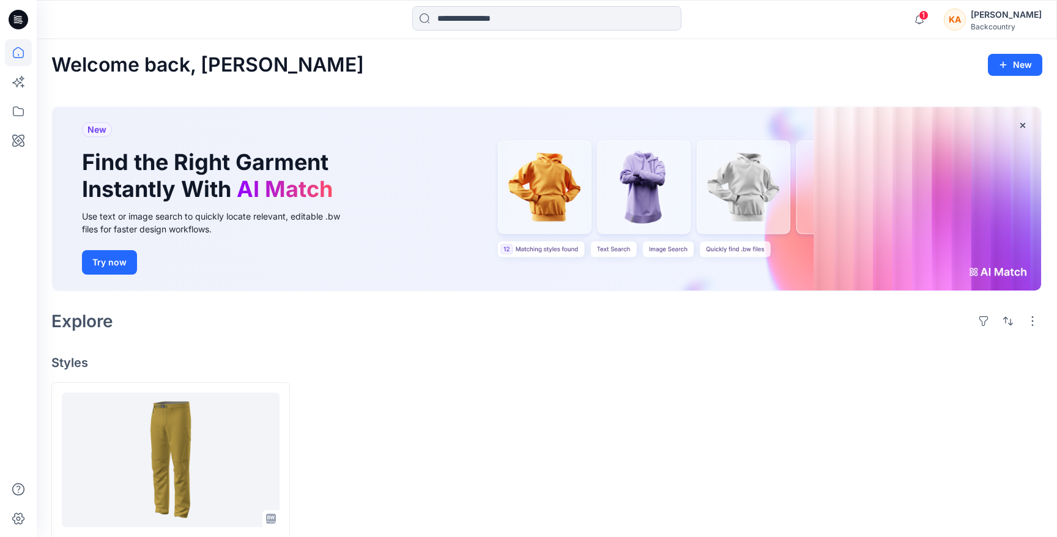
scroll to position [57, 0]
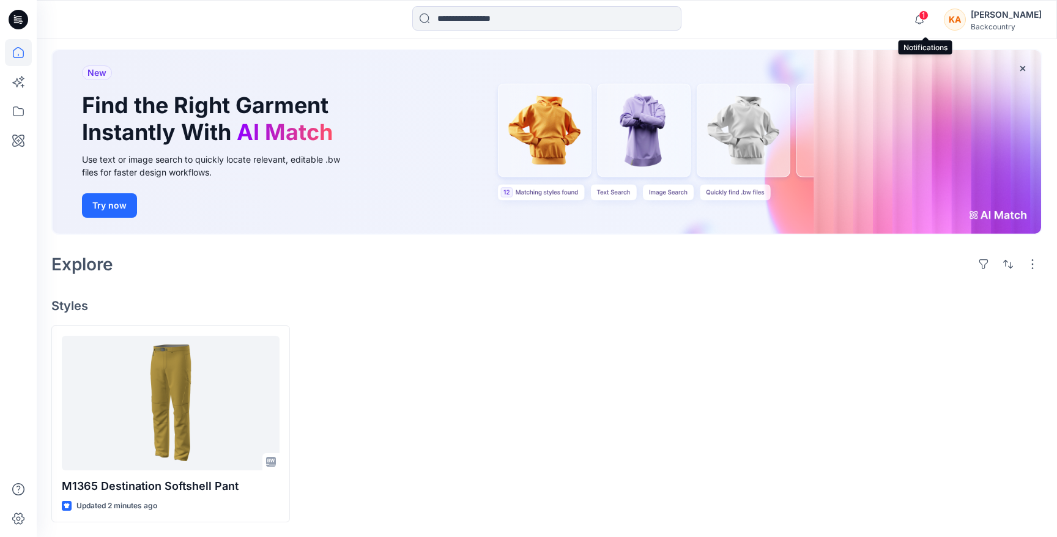
click at [927, 16] on span "1" at bounding box center [924, 15] width 10 height 10
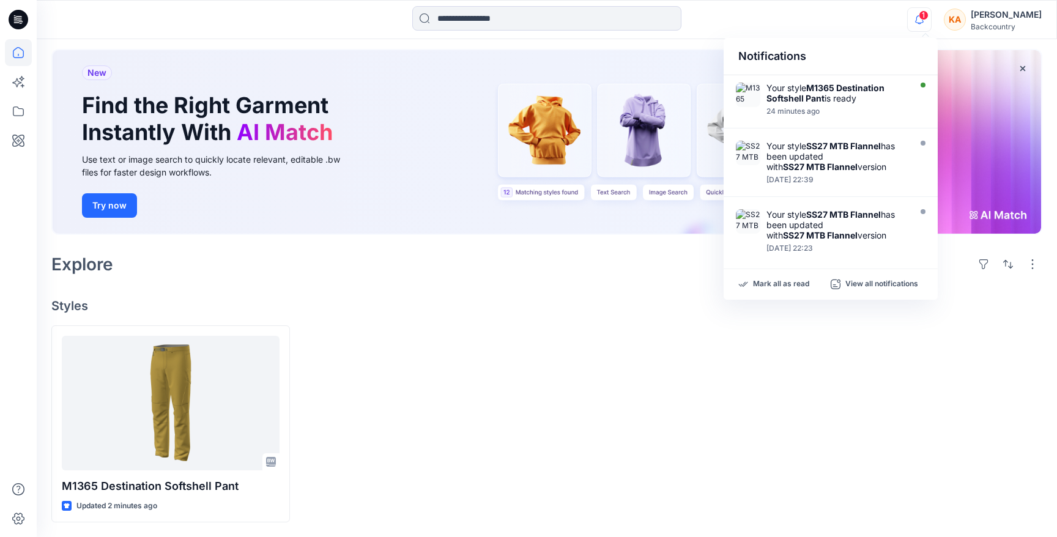
click at [870, 17] on div "1 Notifications Your style M1365 Destination Softshell Pant is ready 24 minutes…" at bounding box center [547, 19] width 1020 height 27
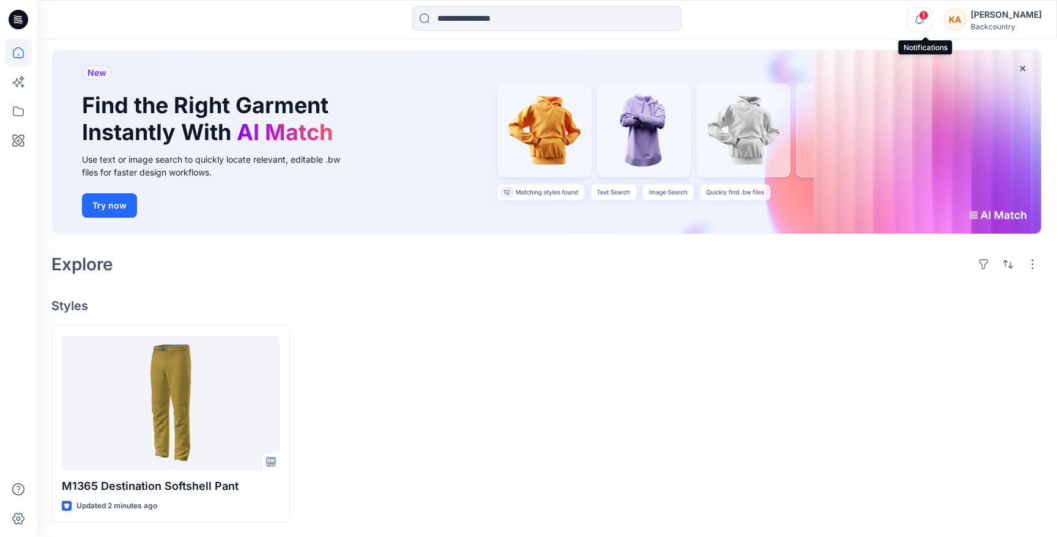
click at [928, 23] on icon "button" at bounding box center [919, 19] width 23 height 24
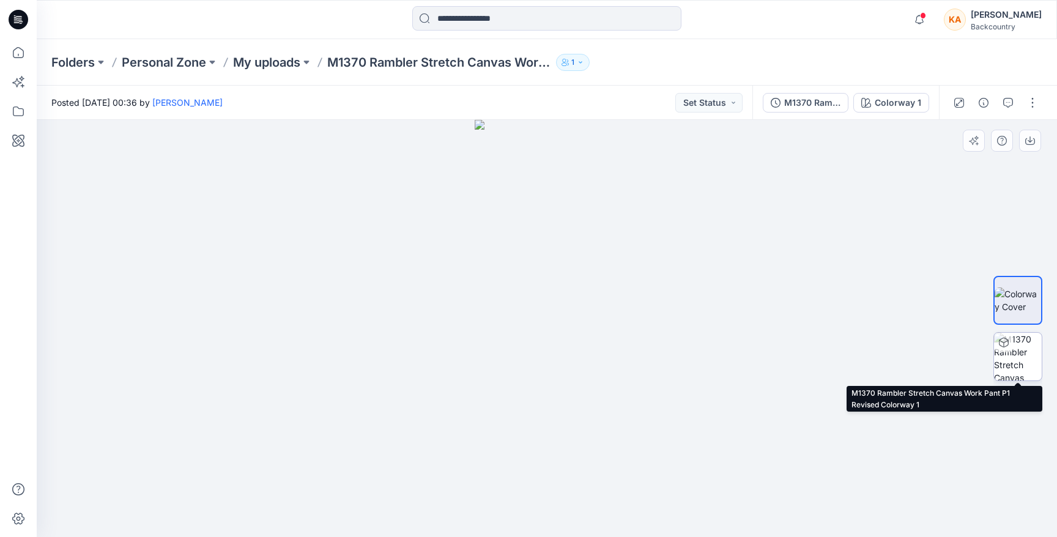
click at [1029, 355] on img at bounding box center [1018, 357] width 48 height 48
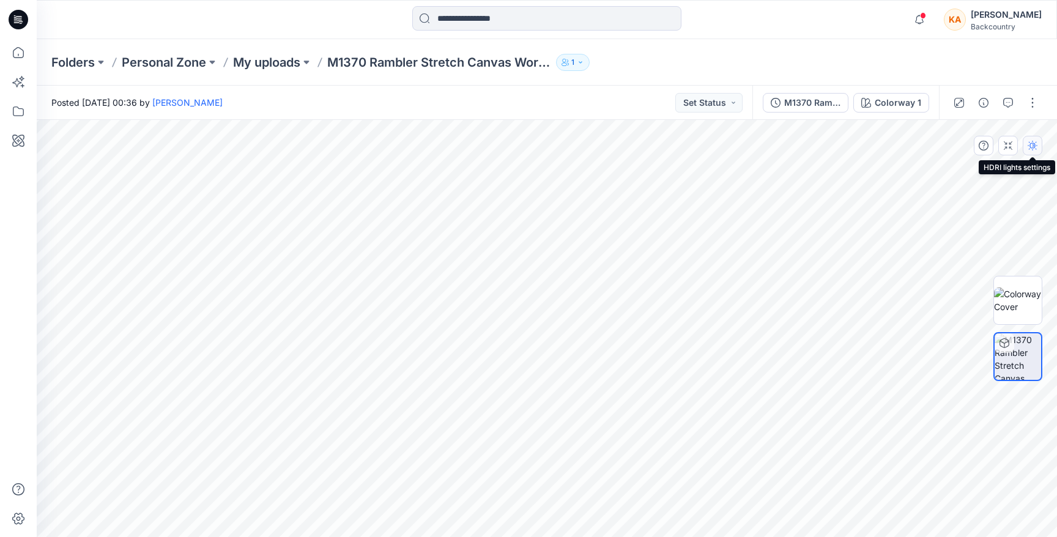
click at [1029, 154] on button "button" at bounding box center [1033, 146] width 20 height 20
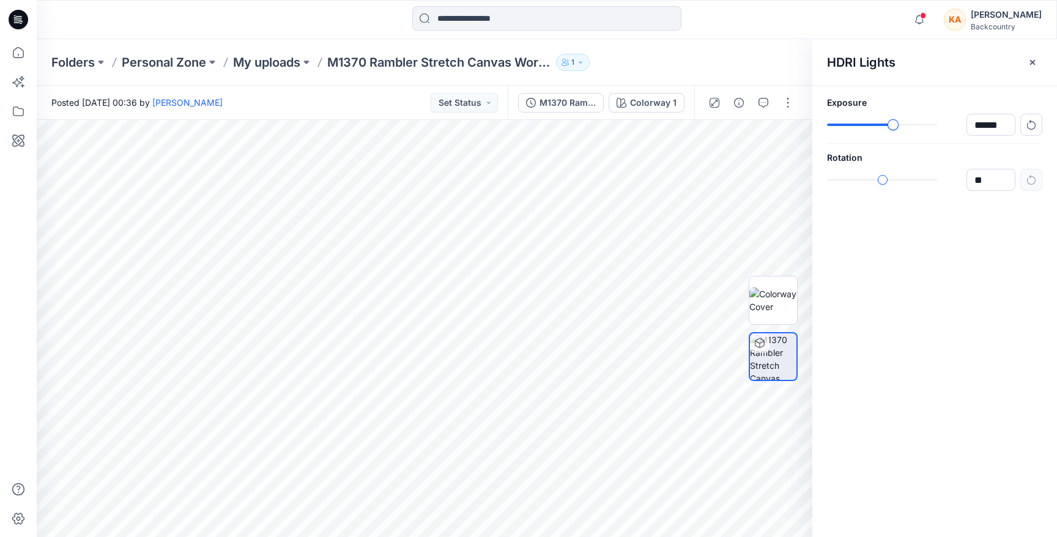
click at [892, 124] on div "slider-ex-1" at bounding box center [892, 124] width 11 height 11
click at [900, 124] on div "slider-ex-1" at bounding box center [900, 124] width 11 height 11
type input "******"
click at [916, 126] on div "slider-ex-1" at bounding box center [917, 124] width 11 height 11
click at [1034, 65] on icon "button" at bounding box center [1033, 62] width 10 height 10
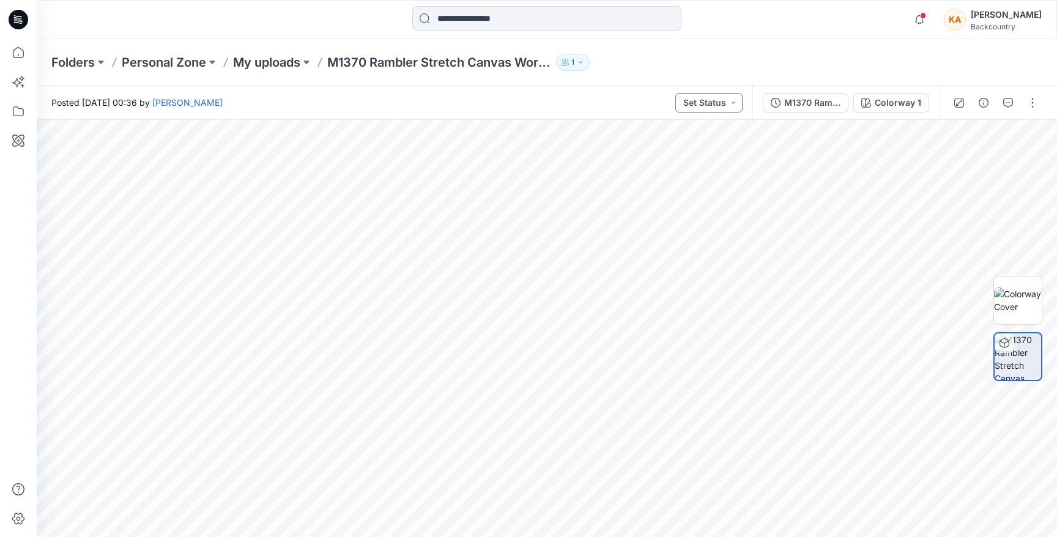
click at [742, 105] on button "Set Status" at bounding box center [708, 103] width 67 height 20
click at [686, 135] on p "Set Status" at bounding box center [680, 133] width 42 height 16
click at [731, 108] on button "Set Status" at bounding box center [708, 103] width 67 height 20
click at [22, 54] on icon at bounding box center [18, 52] width 27 height 27
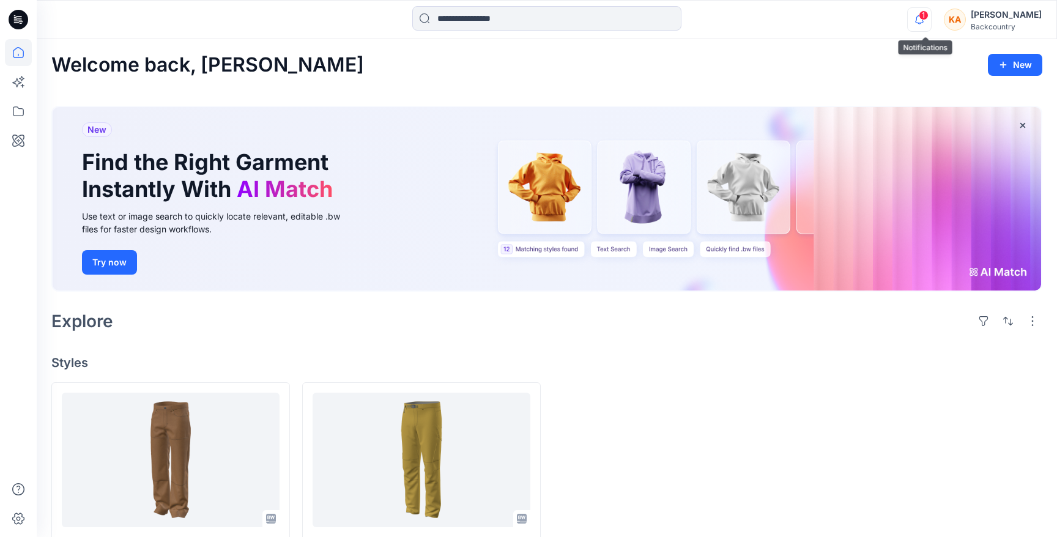
click at [923, 21] on icon "button" at bounding box center [919, 19] width 23 height 24
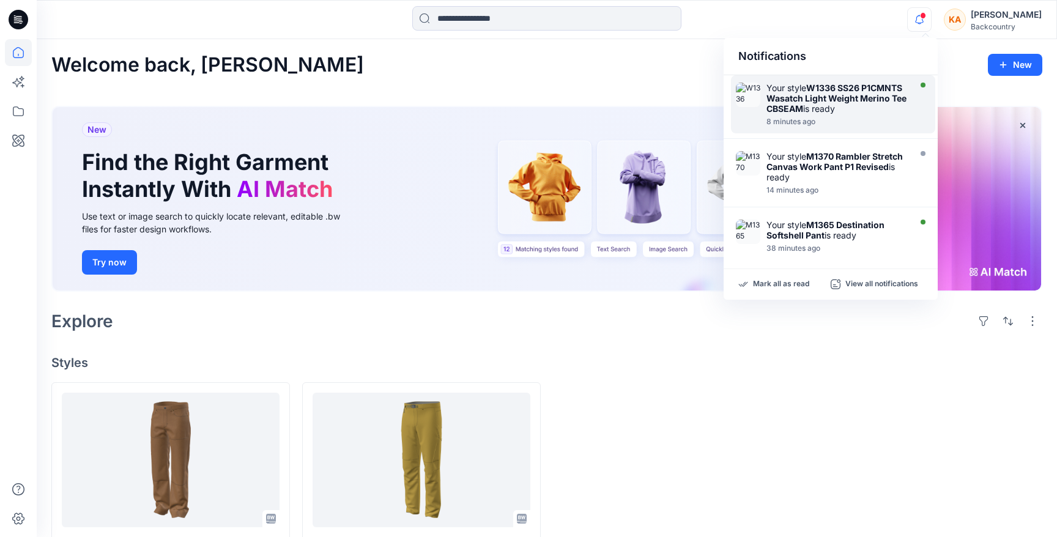
click at [826, 96] on strong "W1336 SS26 P1CMNTS Wasatch Light Weight Merino Tee CBSEAM" at bounding box center [836, 98] width 140 height 31
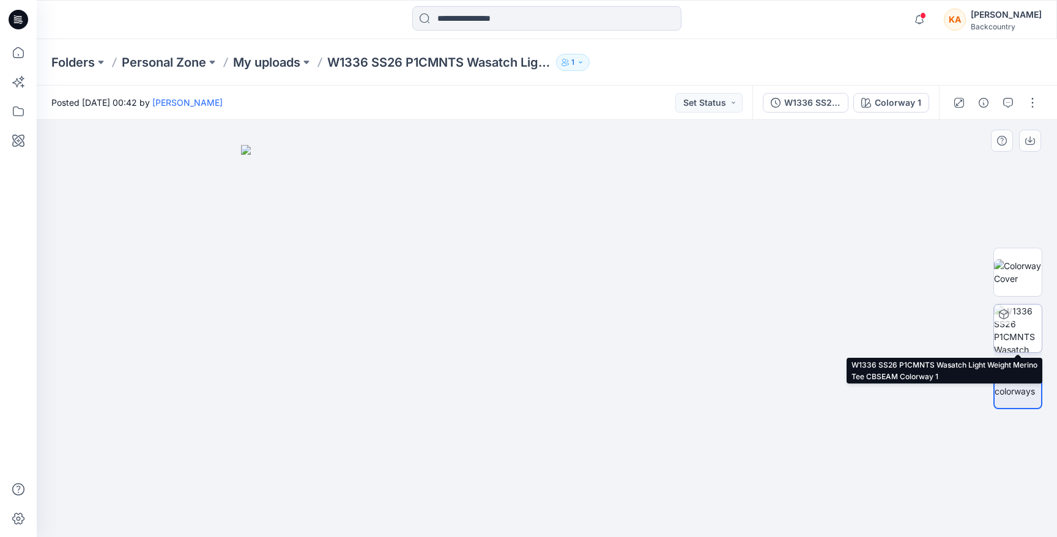
click at [1031, 334] on img at bounding box center [1018, 329] width 48 height 48
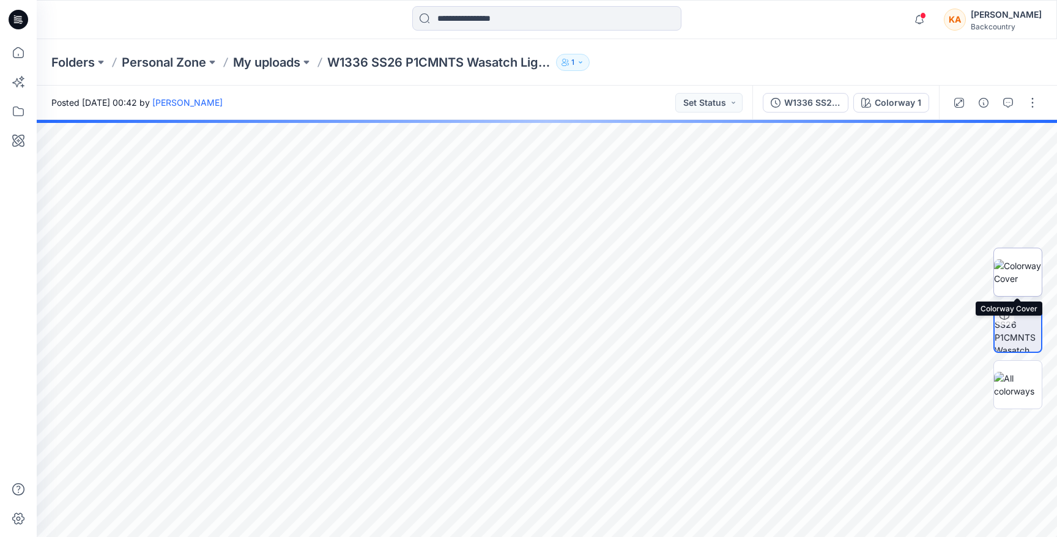
click at [1026, 272] on img at bounding box center [1018, 272] width 48 height 26
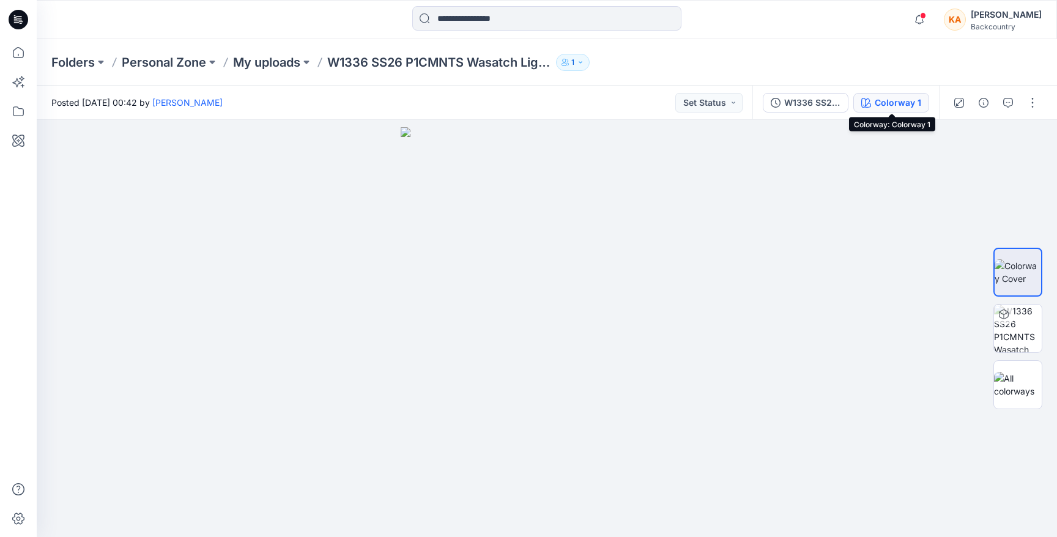
click at [895, 100] on div "Colorway 1" at bounding box center [898, 102] width 46 height 13
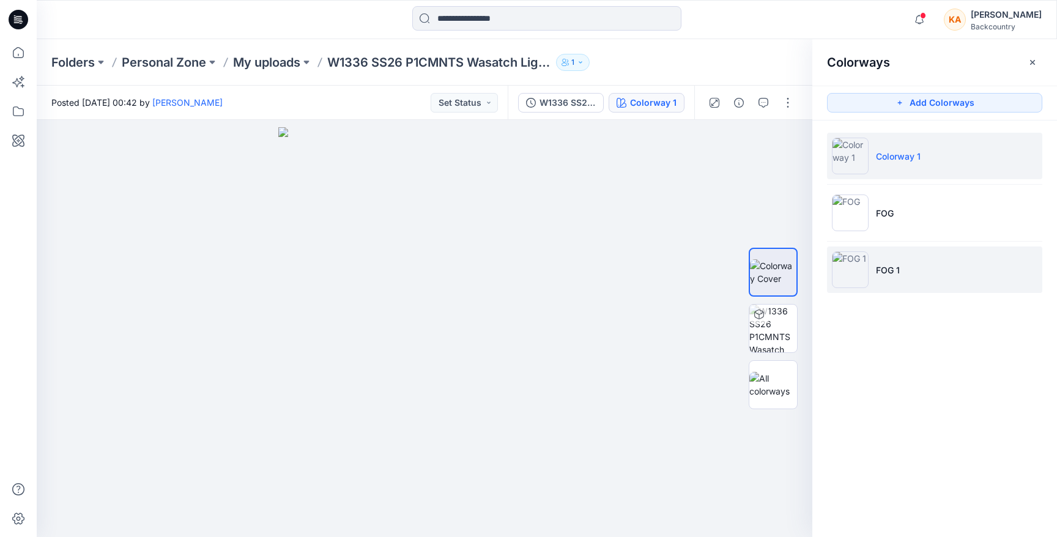
click at [854, 267] on img at bounding box center [850, 269] width 37 height 37
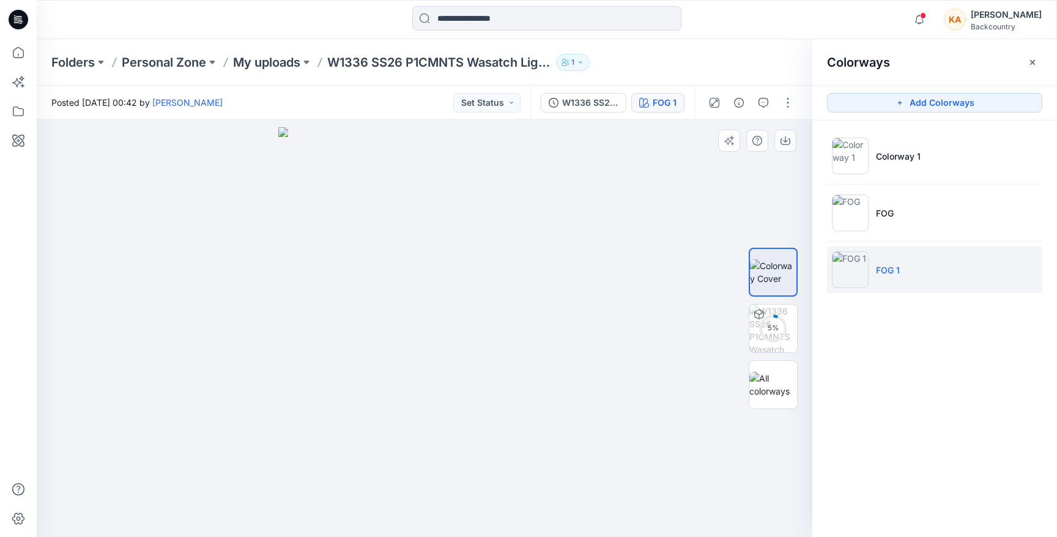
click at [536, 209] on img at bounding box center [424, 332] width 292 height 410
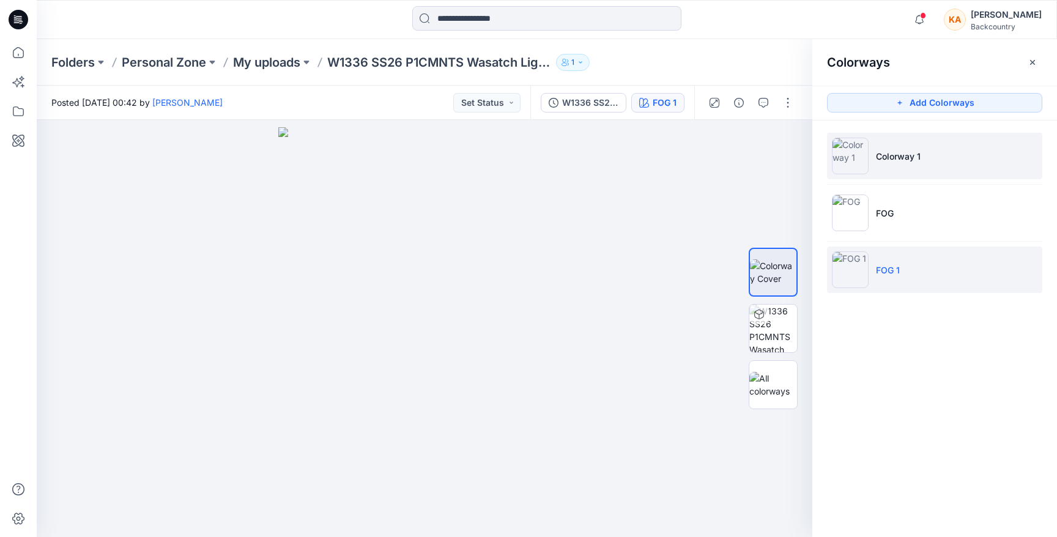
click at [900, 163] on li "Colorway 1" at bounding box center [934, 156] width 215 height 46
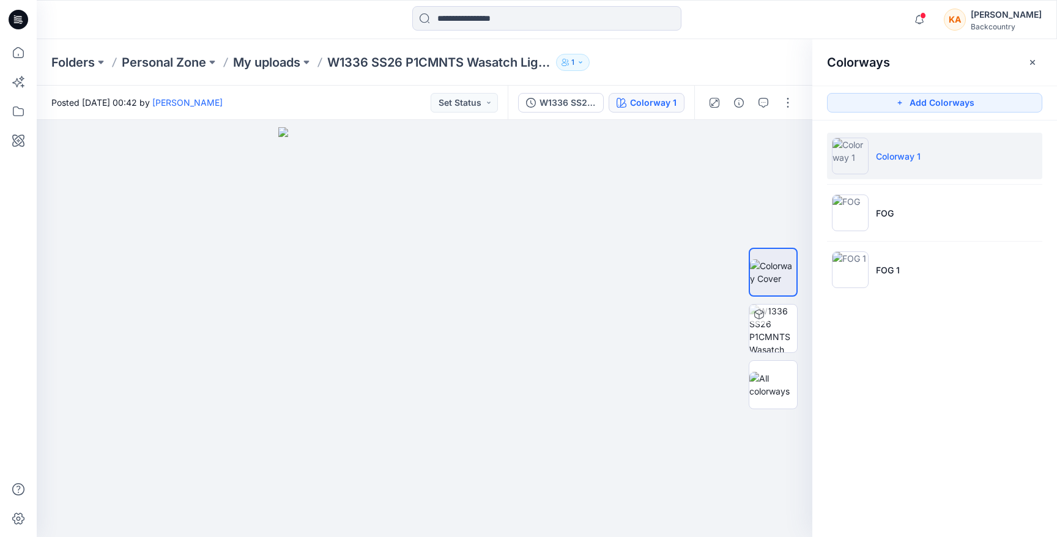
click at [584, 63] on icon "button" at bounding box center [580, 62] width 7 height 7
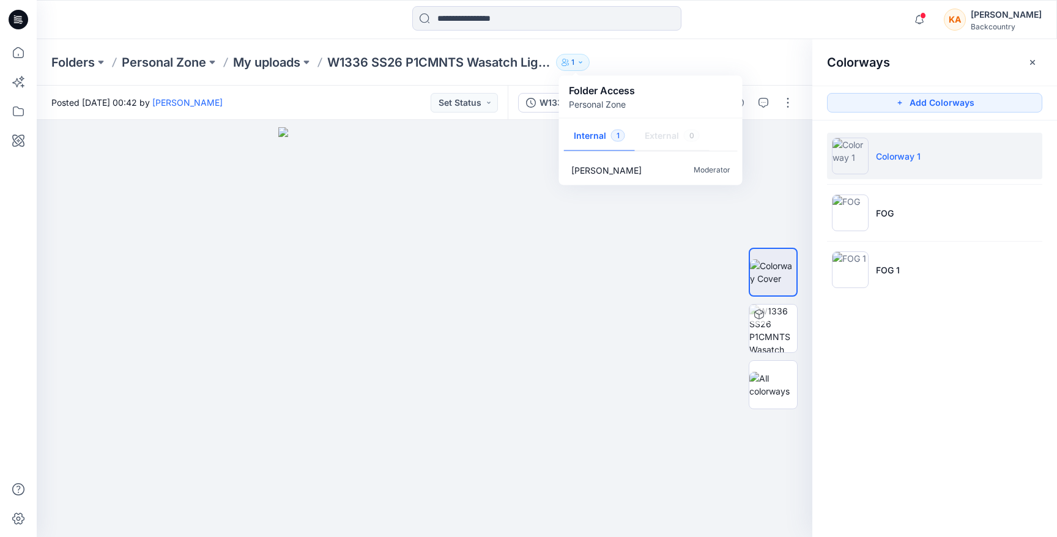
click at [584, 63] on icon "button" at bounding box center [580, 62] width 7 height 7
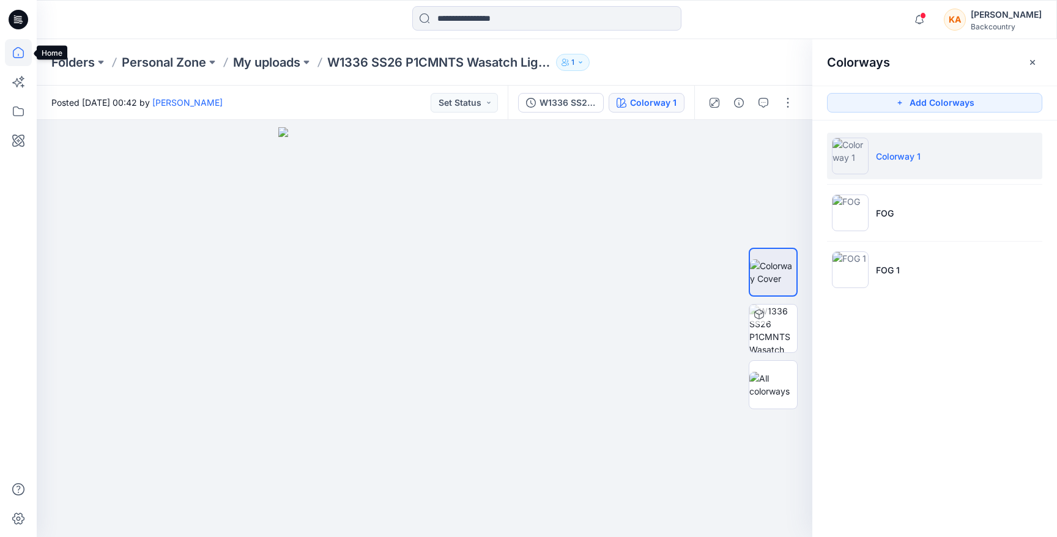
click at [21, 53] on icon at bounding box center [18, 52] width 27 height 27
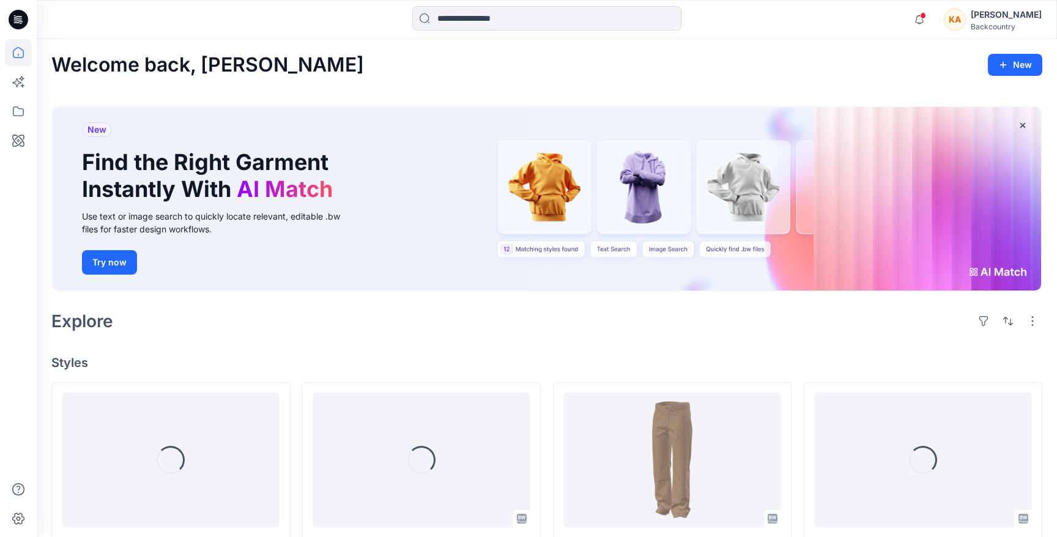
scroll to position [57, 0]
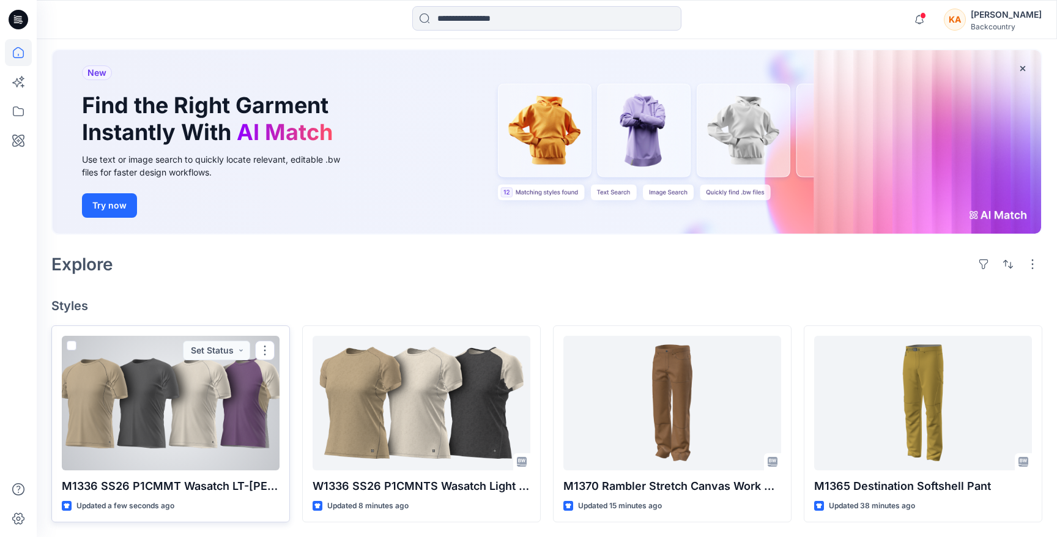
click at [163, 402] on div at bounding box center [171, 403] width 218 height 135
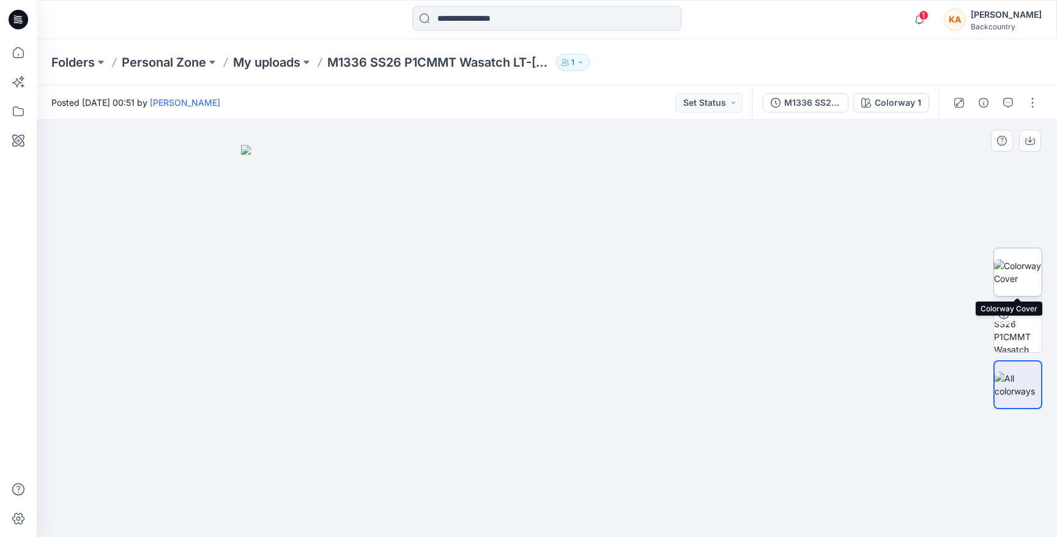
click at [1018, 263] on img at bounding box center [1018, 272] width 48 height 26
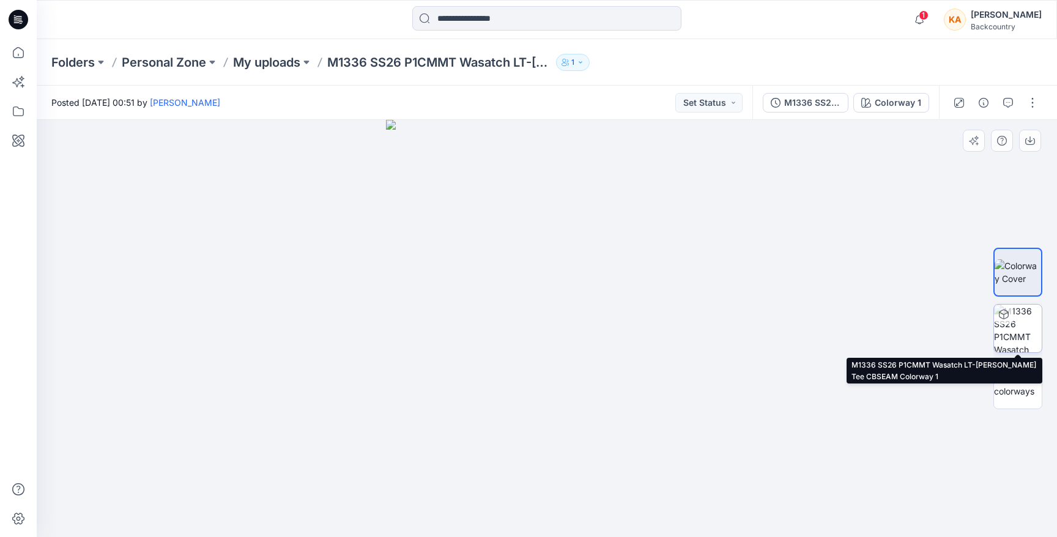
click at [1031, 324] on img at bounding box center [1018, 329] width 48 height 48
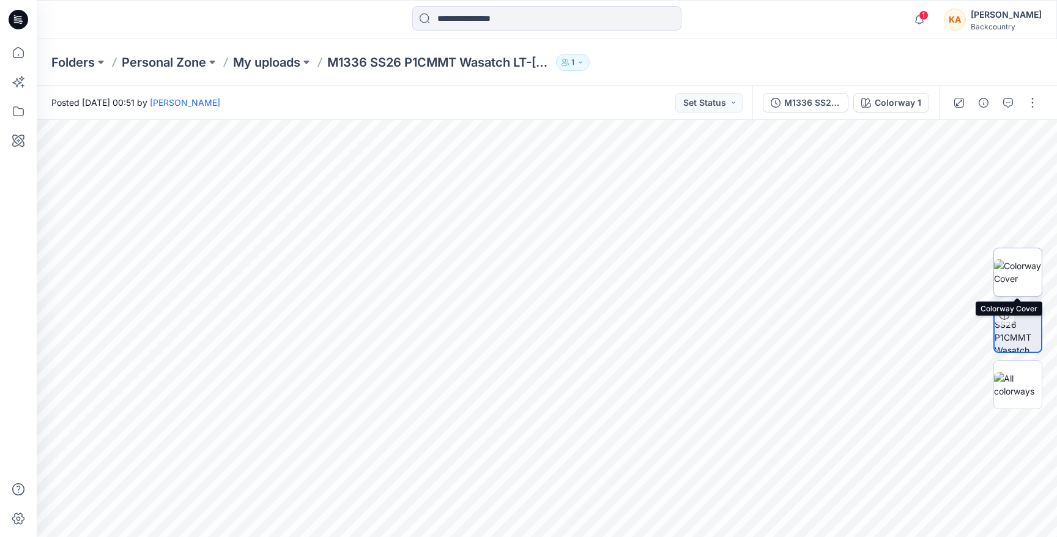
click at [1023, 271] on img at bounding box center [1018, 272] width 48 height 26
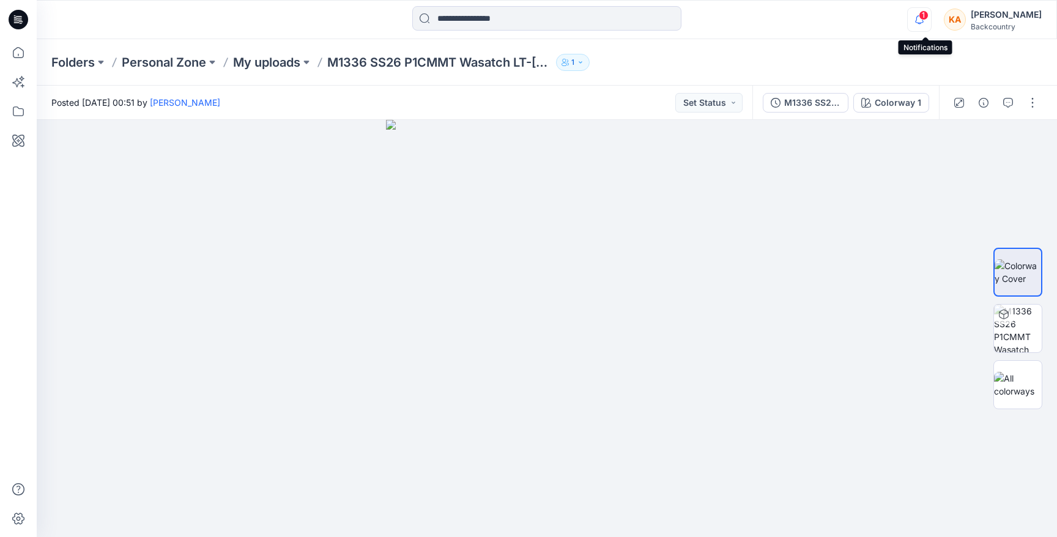
click at [924, 23] on icon "button" at bounding box center [919, 19] width 9 height 8
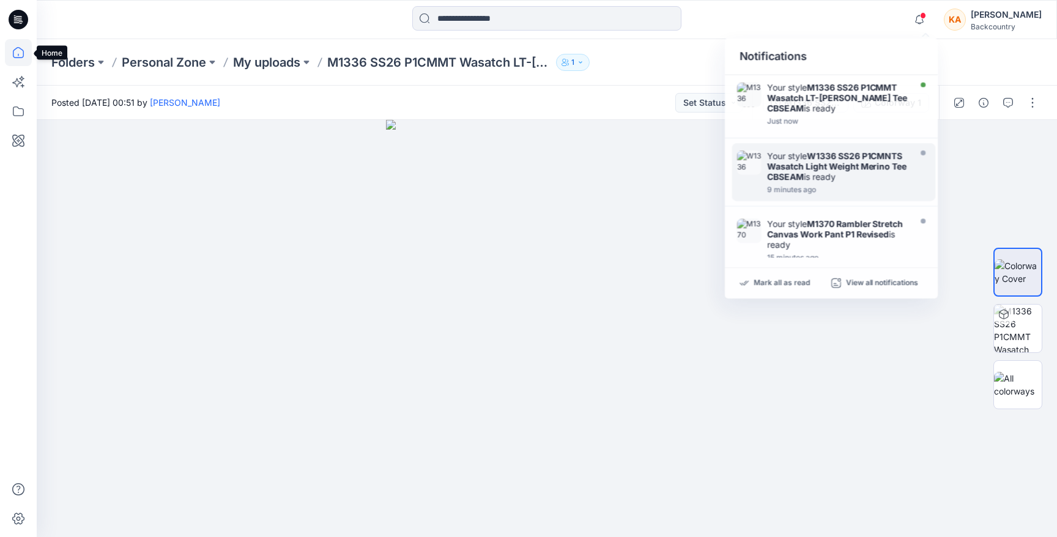
click at [27, 54] on icon at bounding box center [18, 52] width 27 height 27
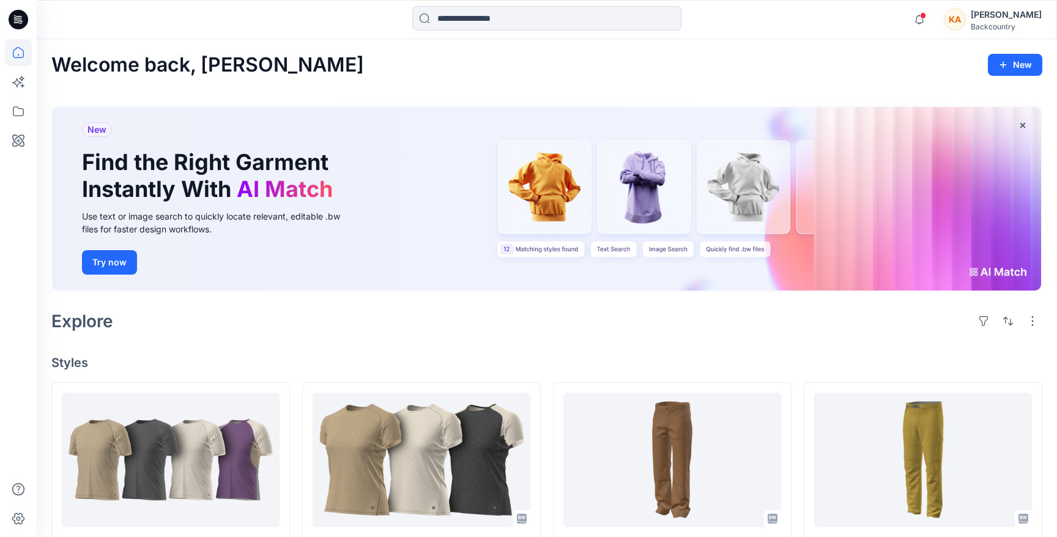
click at [373, 61] on div "Welcome back, [PERSON_NAME] New" at bounding box center [546, 65] width 991 height 23
